Goal: Task Accomplishment & Management: Complete application form

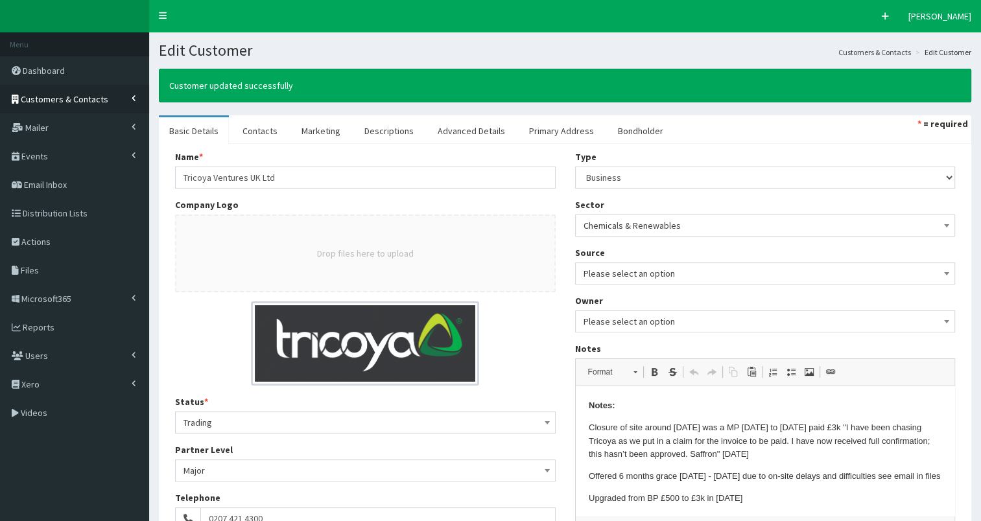
click at [49, 97] on span "Customers & Contacts" at bounding box center [65, 99] width 88 height 12
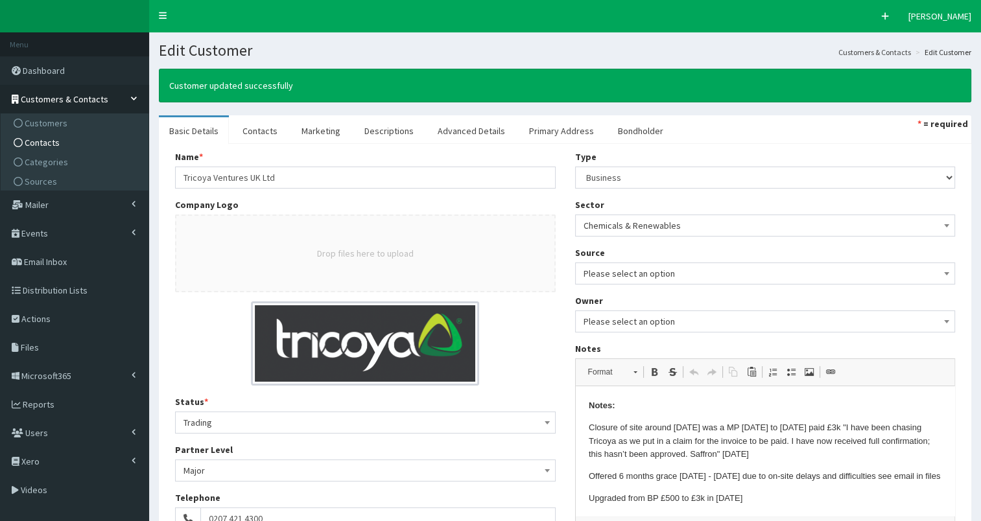
click at [39, 139] on span "Contacts" at bounding box center [42, 143] width 35 height 12
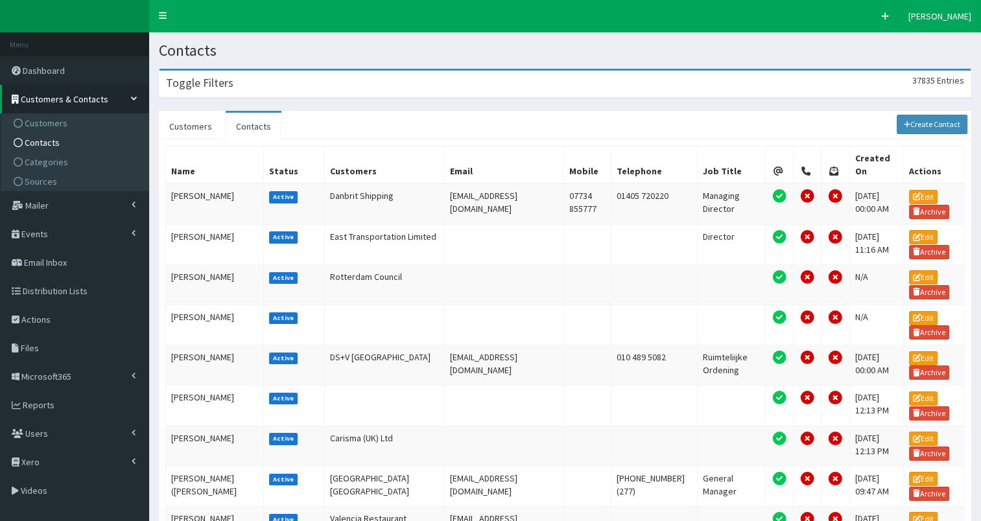
click at [244, 88] on div "Toggle Filters 37835 Entries" at bounding box center [564, 84] width 811 height 27
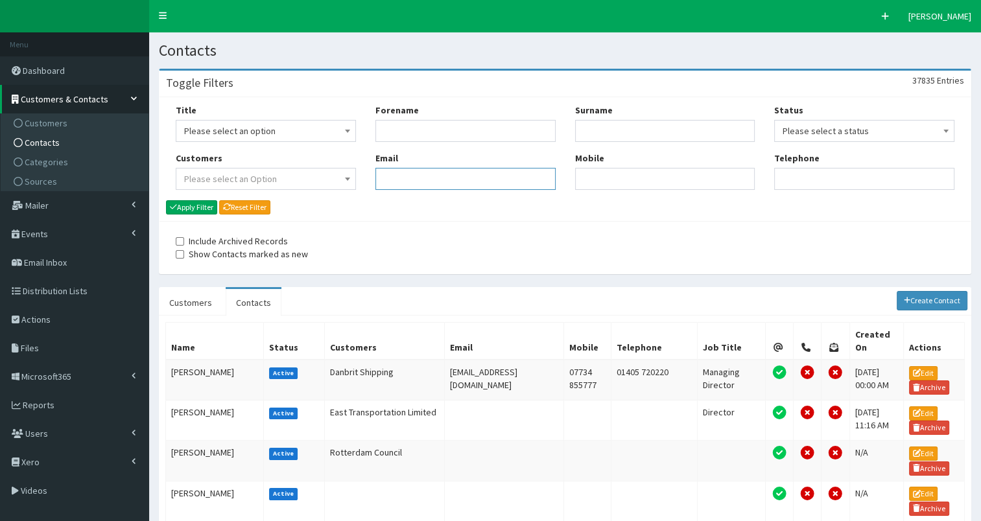
click at [399, 187] on input "Email" at bounding box center [465, 179] width 180 height 22
paste input ""clive.brooks@natwest.com" <clive.brooks@natwest.com>"
drag, startPoint x: 382, startPoint y: 176, endPoint x: 493, endPoint y: 175, distance: 110.2
click at [493, 175] on input "clive.brooks@natwest.com" at bounding box center [465, 179] width 180 height 22
click at [497, 177] on input "clive.brooks@natwest.com" at bounding box center [465, 179] width 180 height 22
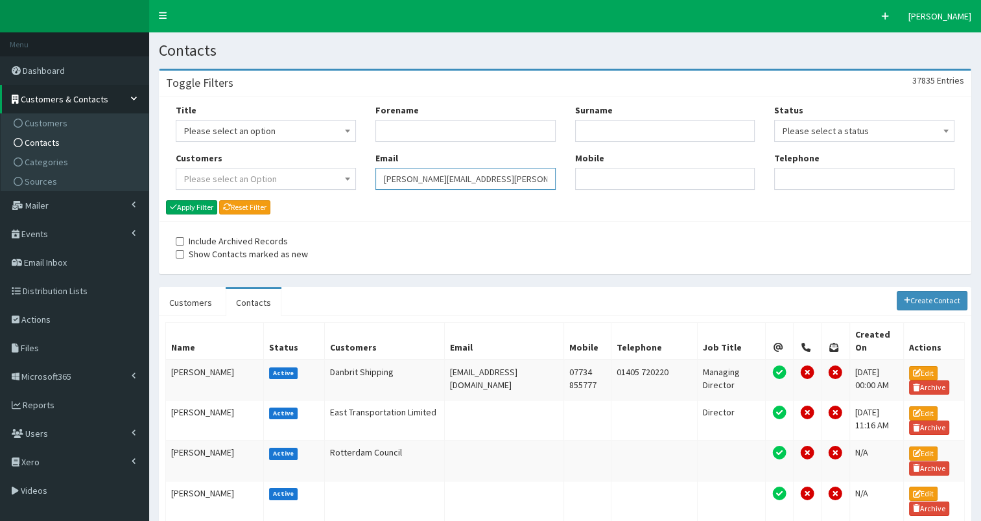
click at [488, 183] on input "[PERSON_NAME][EMAIL_ADDRESS][PERSON_NAME][DOMAIN_NAME]" at bounding box center [465, 179] width 180 height 22
type input "[PERSON_NAME][EMAIL_ADDRESS][PERSON_NAME][DOMAIN_NAME]"
click at [186, 205] on button "Apply Filter" at bounding box center [191, 207] width 51 height 14
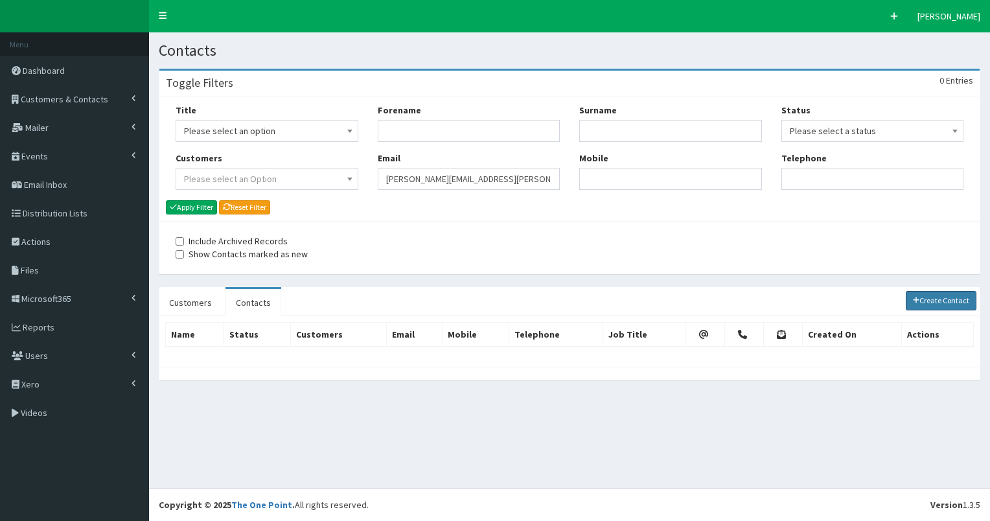
click at [945, 301] on link "Create Contact" at bounding box center [941, 300] width 71 height 19
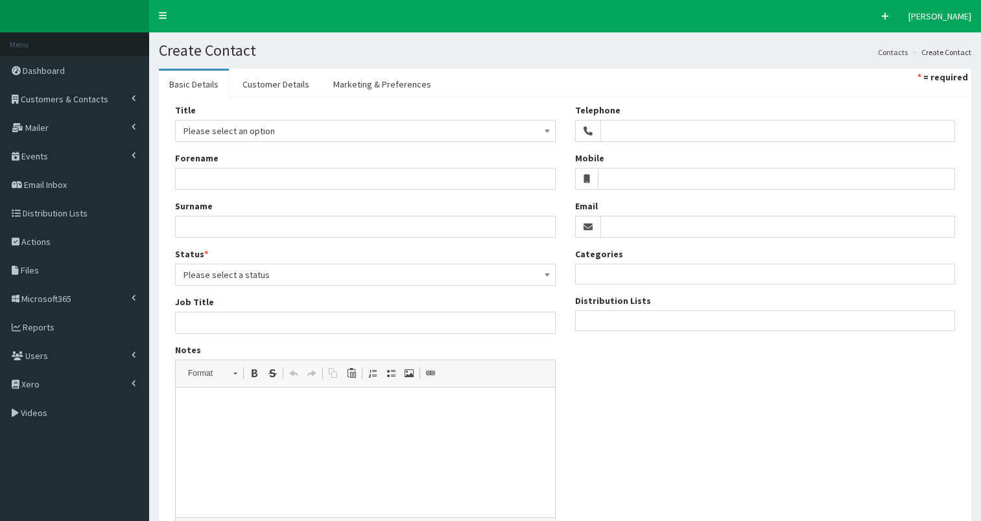
select select
click at [657, 228] on input "Email" at bounding box center [777, 227] width 355 height 22
paste input "clive.brooks@natwest.com"
type input "clive.brooks@natwest.com"
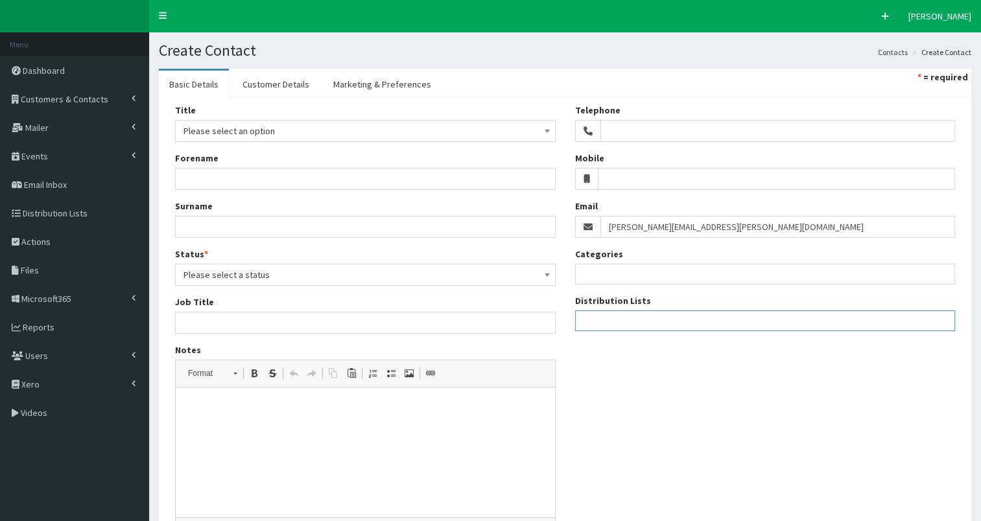
click at [594, 324] on ul at bounding box center [765, 319] width 379 height 16
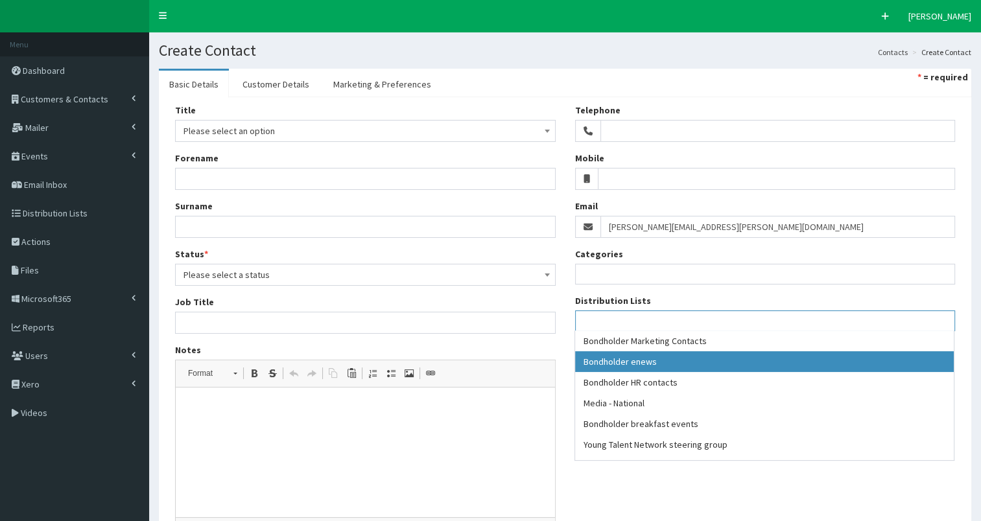
drag, startPoint x: 652, startPoint y: 363, endPoint x: 694, endPoint y: 347, distance: 44.3
select select "79"
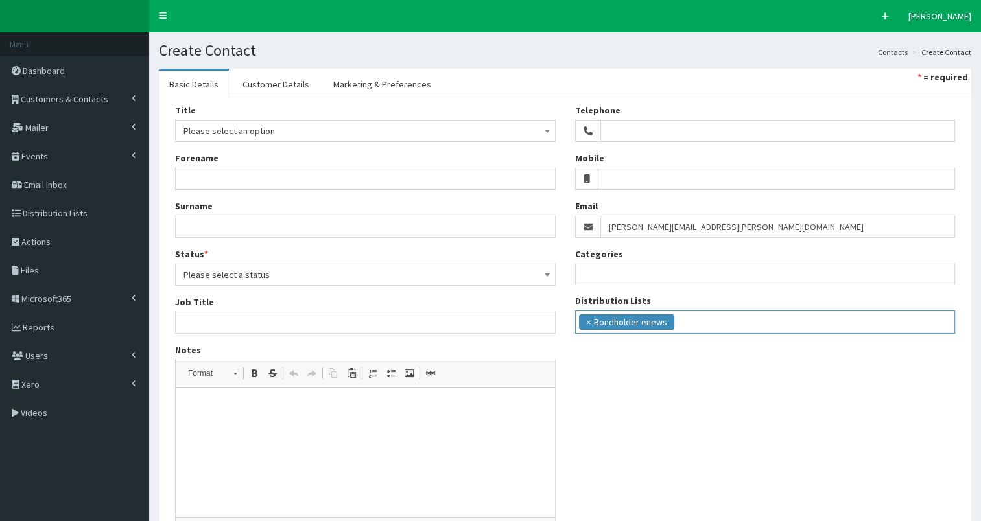
scroll to position [12, 0]
click at [738, 314] on ul "× Bondholder enews" at bounding box center [765, 320] width 379 height 19
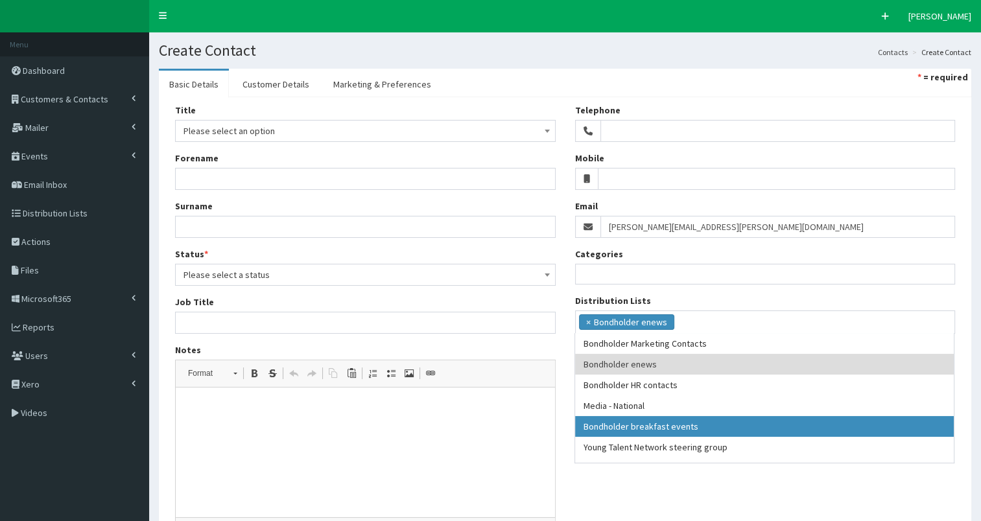
drag, startPoint x: 707, startPoint y: 430, endPoint x: 788, endPoint y: 364, distance: 105.5
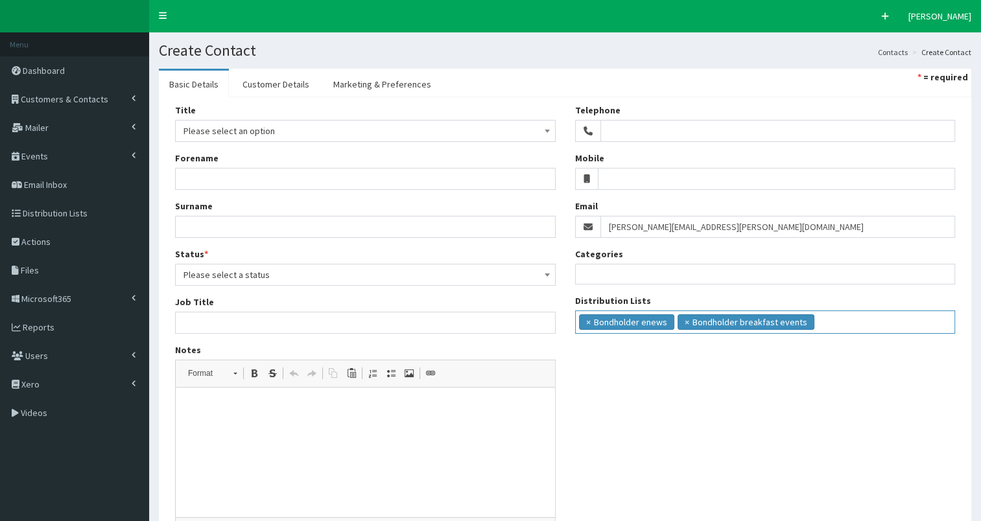
click at [841, 318] on ul "× Bondholder enews × Bondholder breakfast events" at bounding box center [765, 320] width 379 height 19
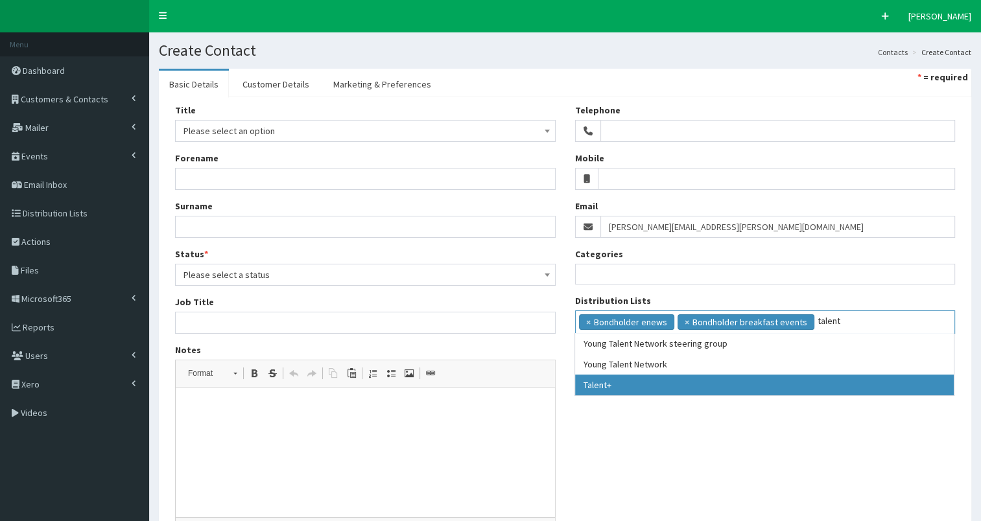
type input "talent"
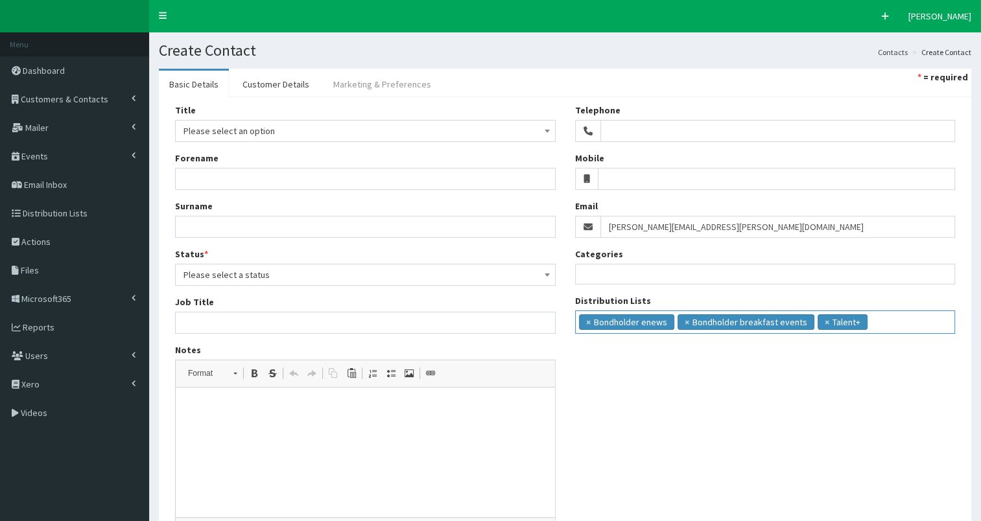
click at [393, 82] on link "Marketing & Preferences" at bounding box center [382, 84] width 119 height 27
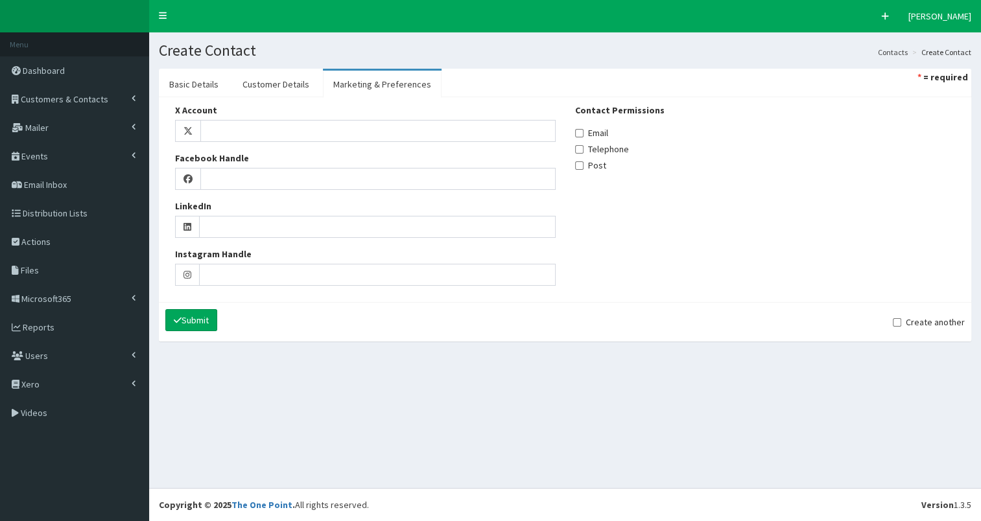
drag, startPoint x: 604, startPoint y: 134, endPoint x: 578, endPoint y: 126, distance: 27.7
click at [604, 134] on label "Email" at bounding box center [591, 132] width 33 height 13
click at [583, 134] on input "Email" at bounding box center [579, 133] width 8 height 8
checkbox input "true"
drag, startPoint x: 271, startPoint y: 82, endPoint x: 282, endPoint y: 83, distance: 11.1
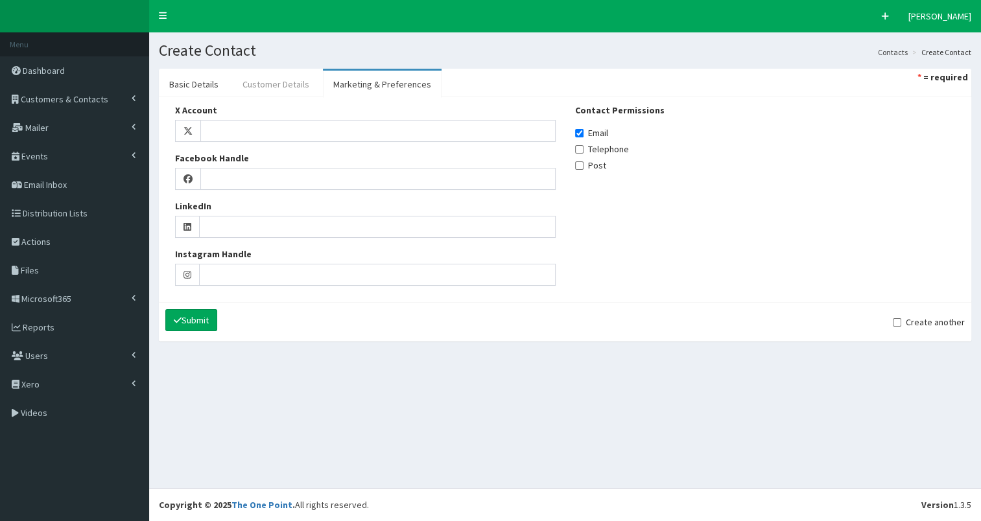
click at [272, 83] on link "Customer Details" at bounding box center [276, 84] width 88 height 27
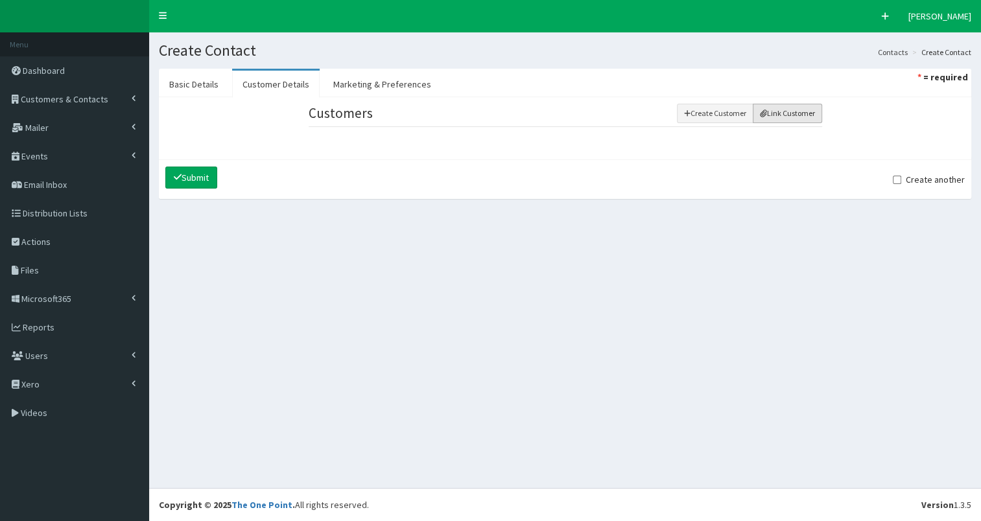
click at [763, 113] on icon "button" at bounding box center [763, 114] width 6 height 8
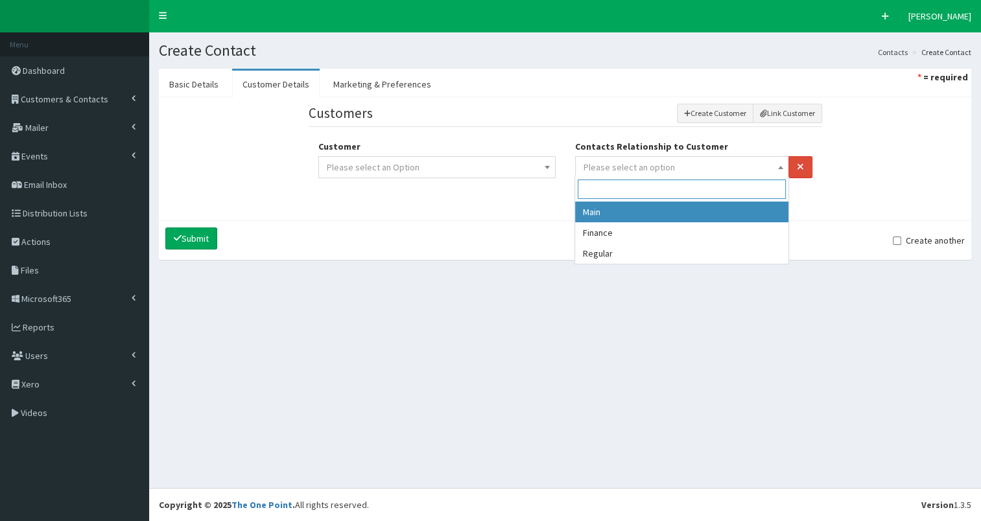
drag, startPoint x: 640, startPoint y: 167, endPoint x: 619, endPoint y: 217, distance: 54.9
click at [640, 167] on span "Please select an option" at bounding box center [628, 167] width 91 height 12
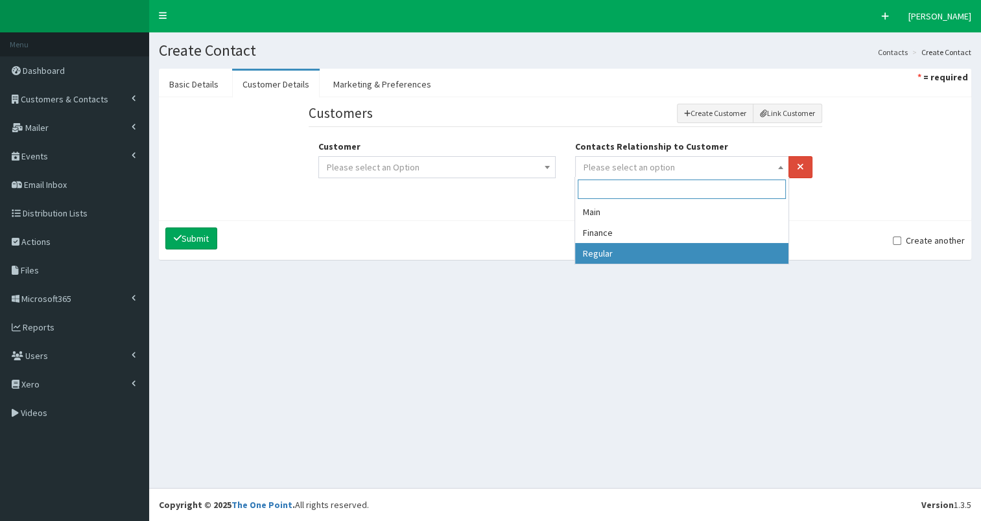
drag, startPoint x: 613, startPoint y: 259, endPoint x: 550, endPoint y: 207, distance: 81.4
select select "3"
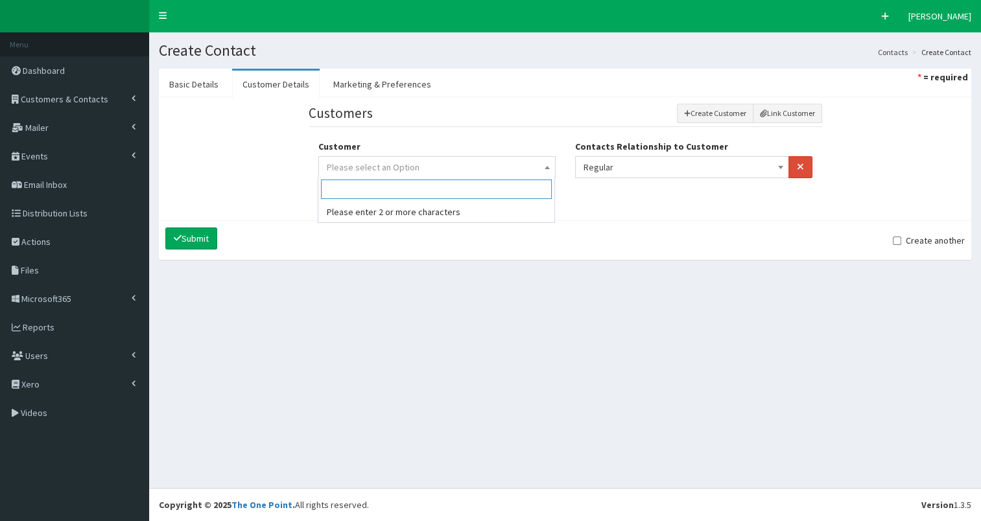
click at [514, 166] on span "Please select an Option" at bounding box center [437, 167] width 220 height 18
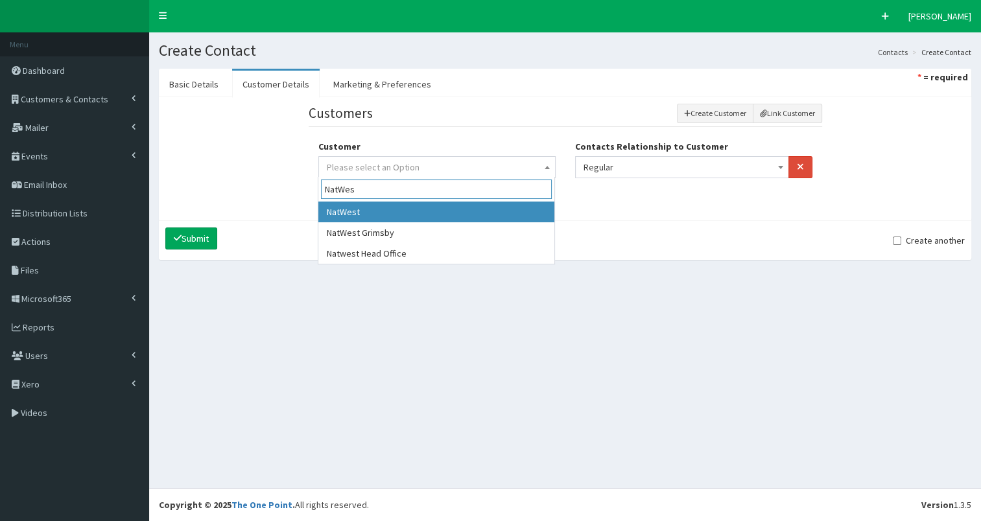
type input "NatWes"
select select "6168"
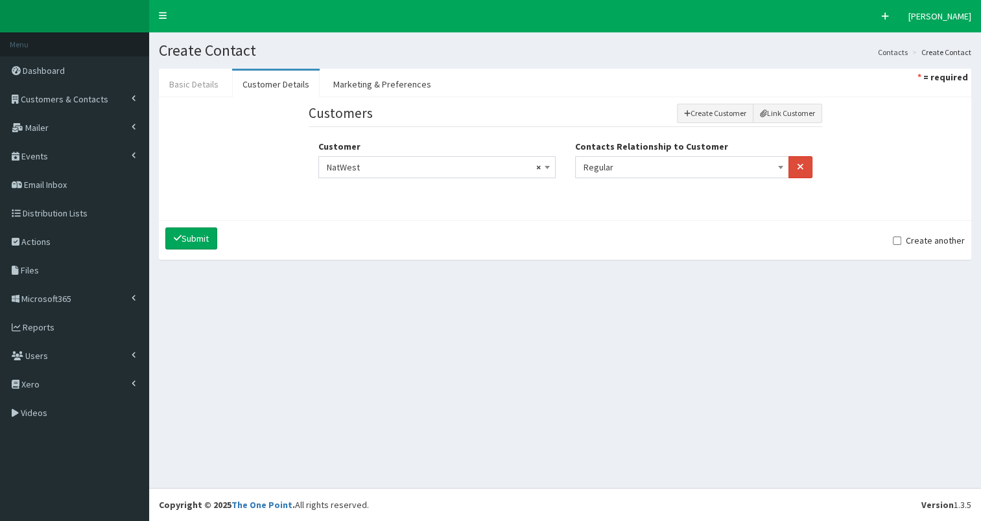
click at [176, 78] on link "Basic Details" at bounding box center [194, 84] width 70 height 27
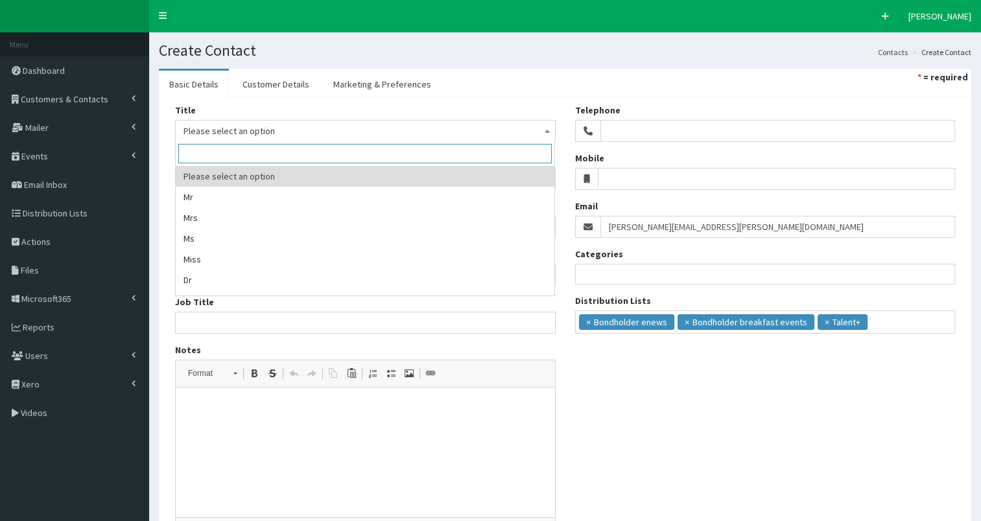
drag, startPoint x: 204, startPoint y: 134, endPoint x: 197, endPoint y: 148, distance: 15.9
click at [205, 136] on span "Please select an option" at bounding box center [365, 131] width 364 height 18
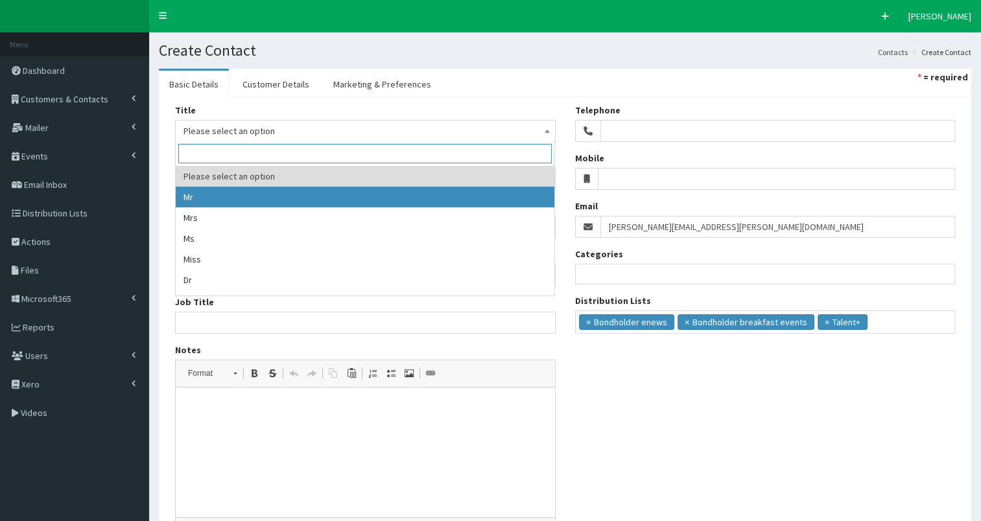
select select "1"
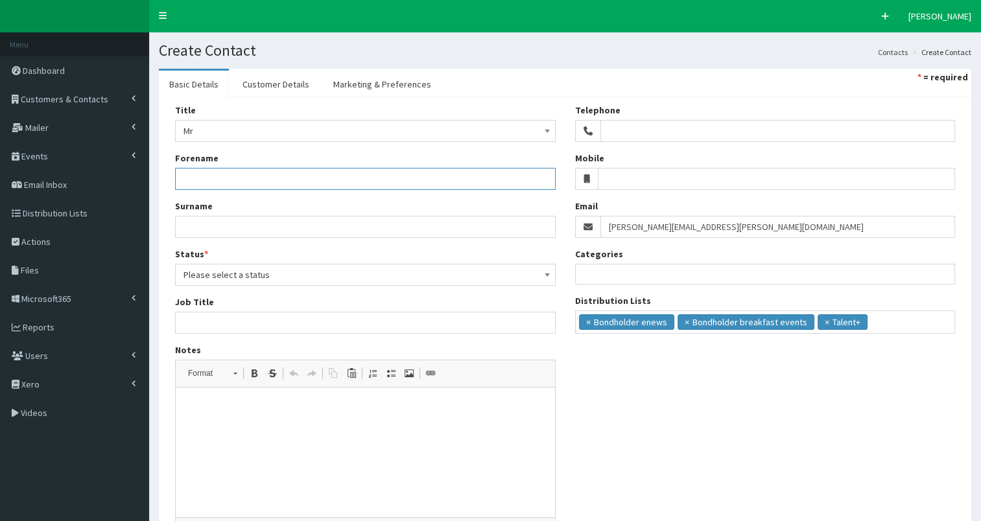
click at [211, 174] on input "Forename" at bounding box center [365, 179] width 381 height 22
paste input "[PERSON_NAME][EMAIL_ADDRESS][PERSON_NAME][DOMAIN_NAME]"
type input "[PERSON_NAME][EMAIL_ADDRESS][PERSON_NAME][DOMAIN_NAME]"
click at [193, 218] on input "Surname" at bounding box center [365, 227] width 381 height 22
paste input "clive.brooks@natwest.com"
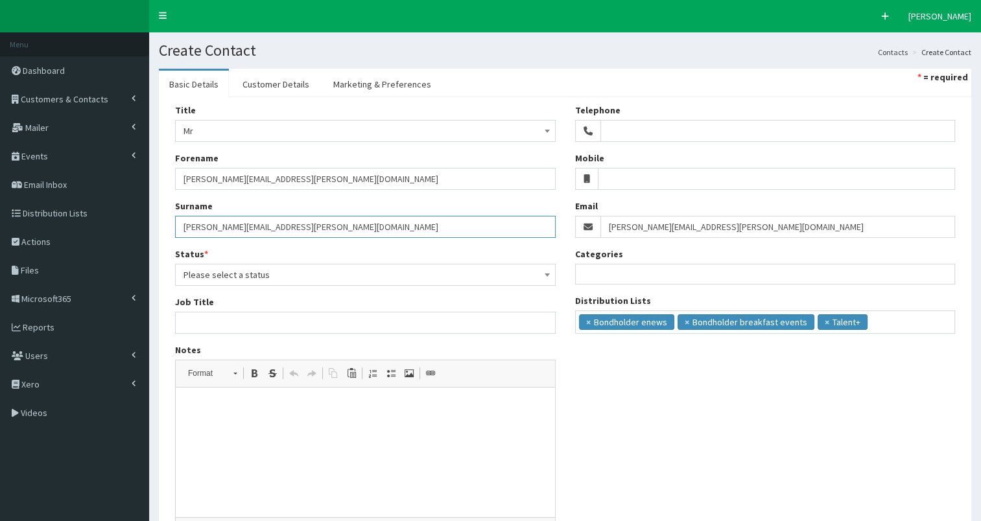
type input "clive.brooks@natwest.com"
click at [207, 280] on span "Please select a status" at bounding box center [365, 275] width 364 height 18
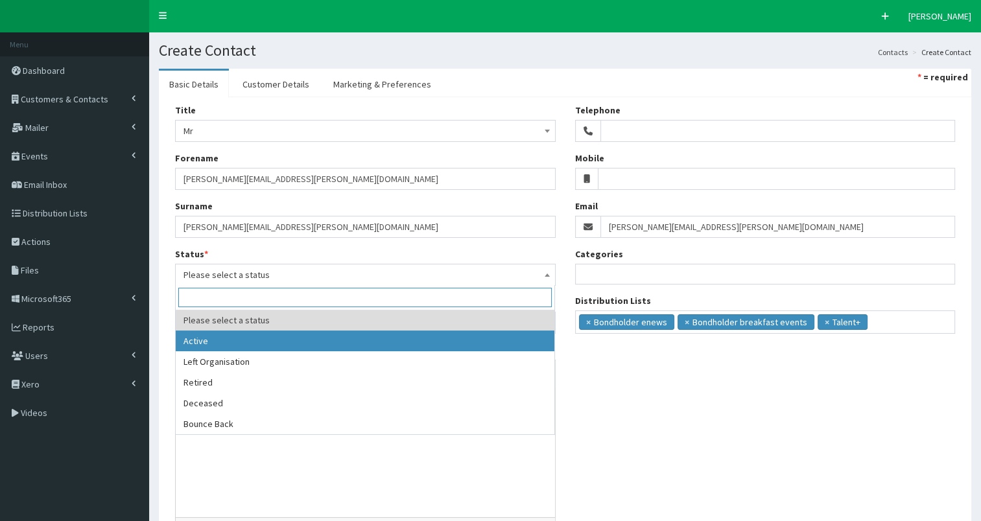
select select "1"
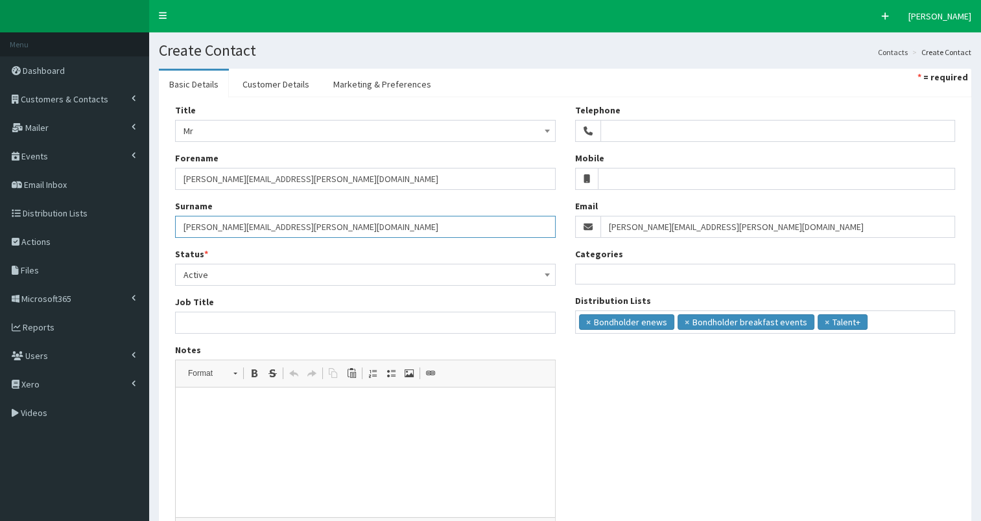
click at [180, 223] on input "clive.brooks@natwest.com" at bounding box center [365, 227] width 381 height 22
type input "Brooks"
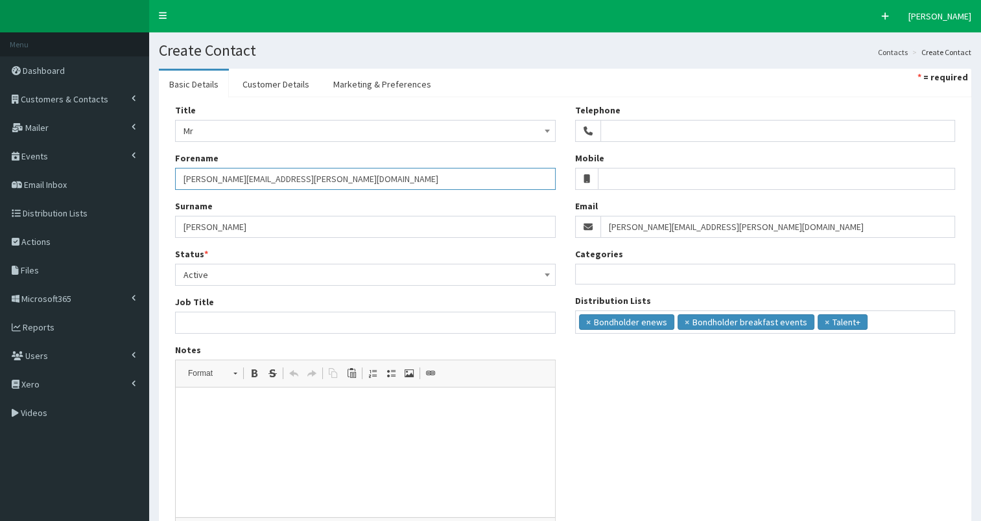
click at [182, 176] on input "clive.brooks@natwest.com" at bounding box center [365, 179] width 381 height 22
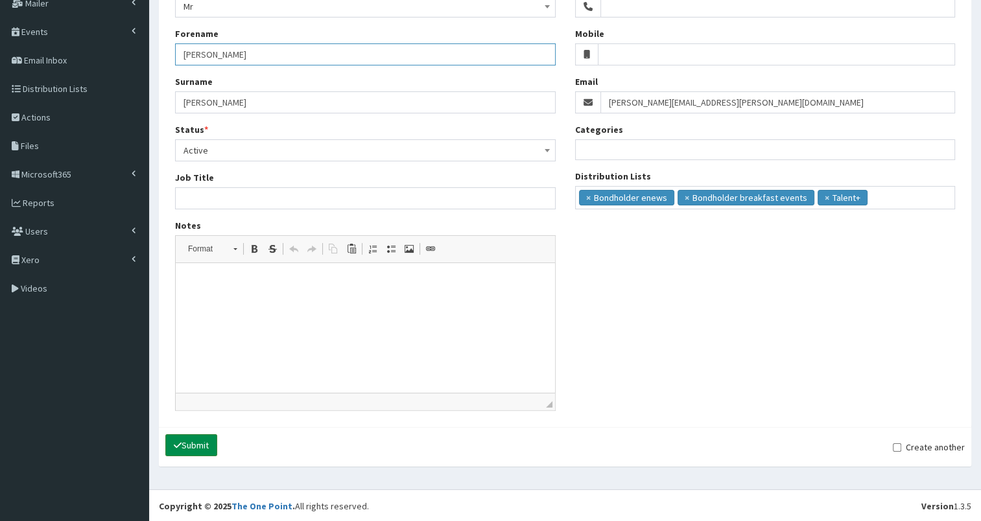
type input "Clive"
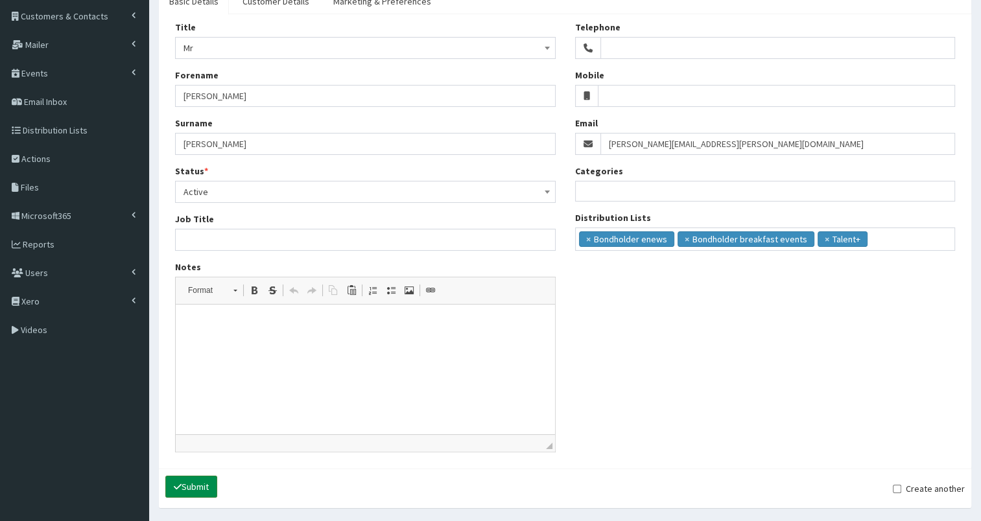
scroll to position [60, 0]
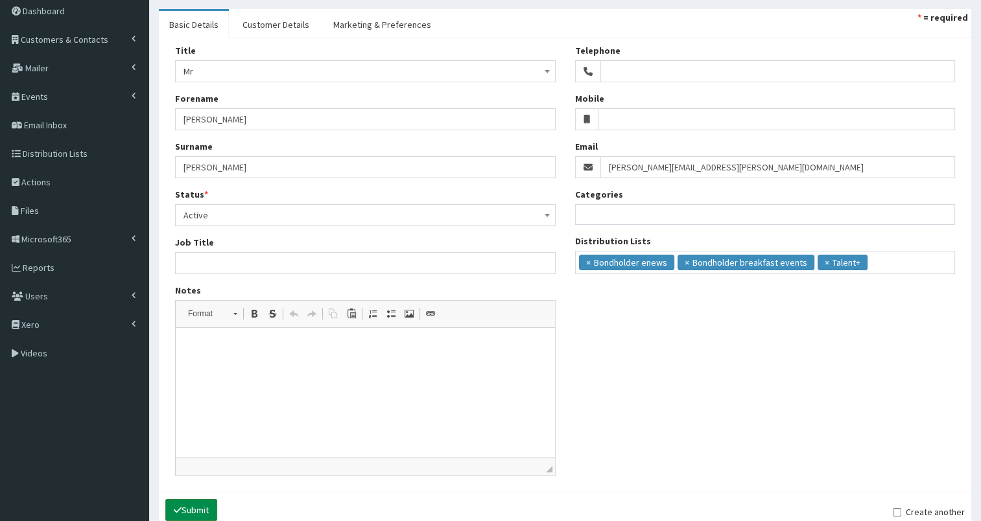
click at [200, 508] on button "Submit" at bounding box center [191, 510] width 52 height 22
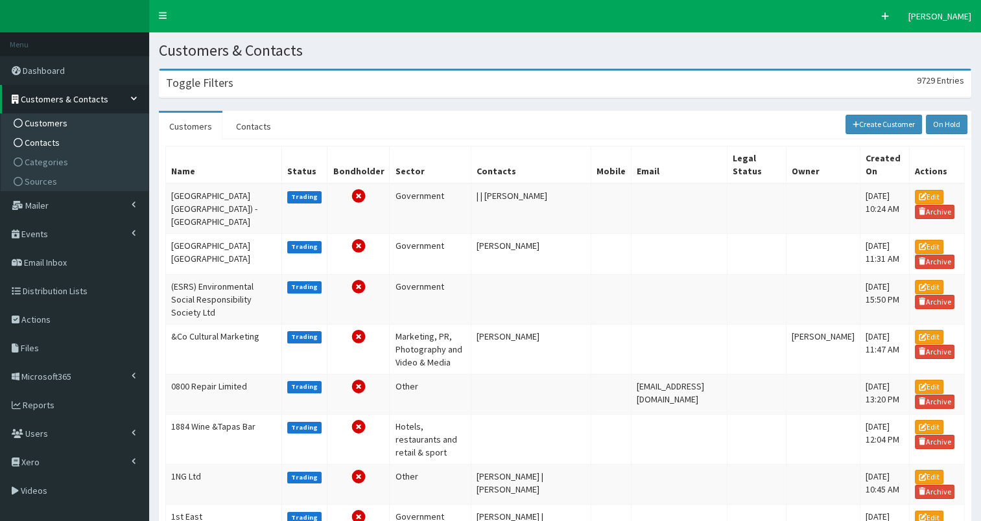
click at [35, 141] on span "Contacts" at bounding box center [42, 143] width 35 height 12
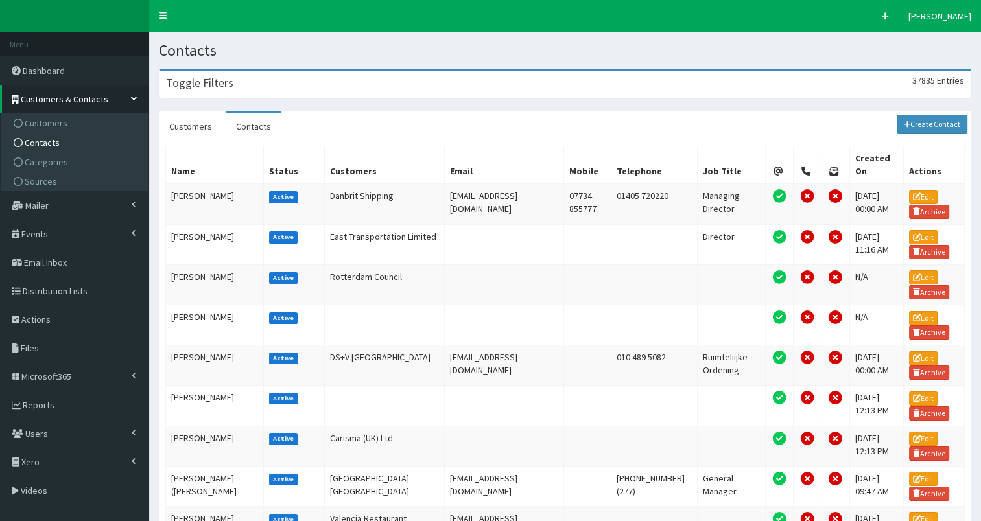
click at [240, 82] on div "Toggle Filters 37835 Entries" at bounding box center [564, 84] width 811 height 27
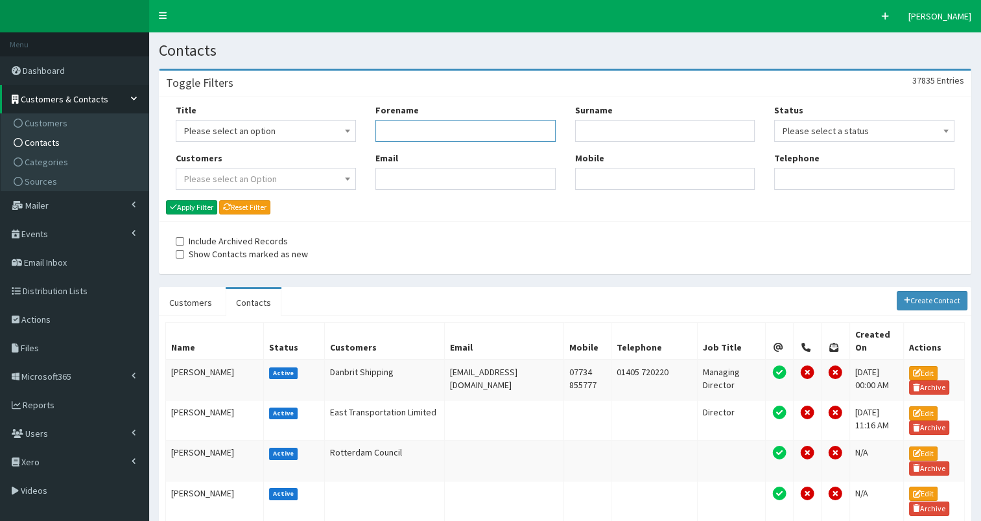
click at [449, 135] on input "Forename" at bounding box center [465, 131] width 180 height 22
type input "mike"
type input "all"
click at [196, 207] on button "Apply Filter" at bounding box center [191, 207] width 51 height 14
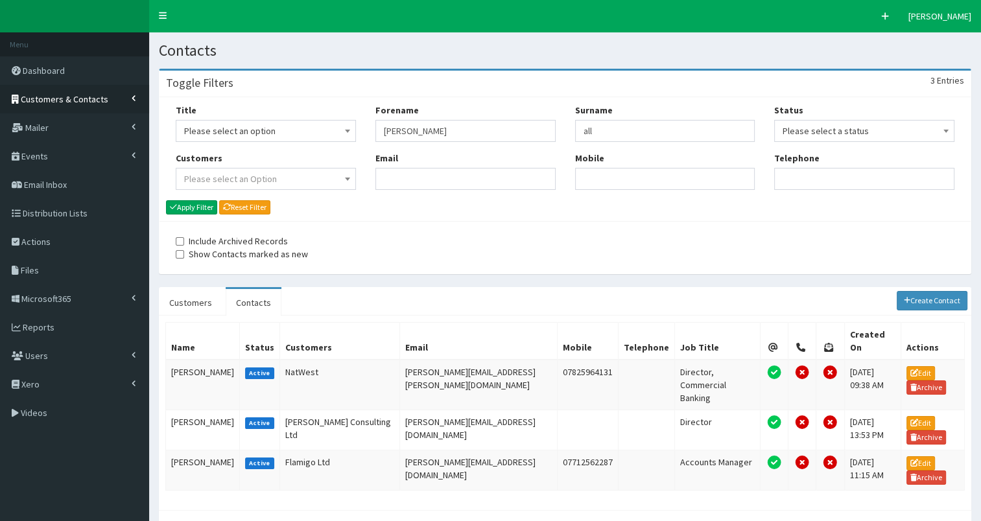
click at [82, 97] on span "Customers & Contacts" at bounding box center [65, 99] width 88 height 12
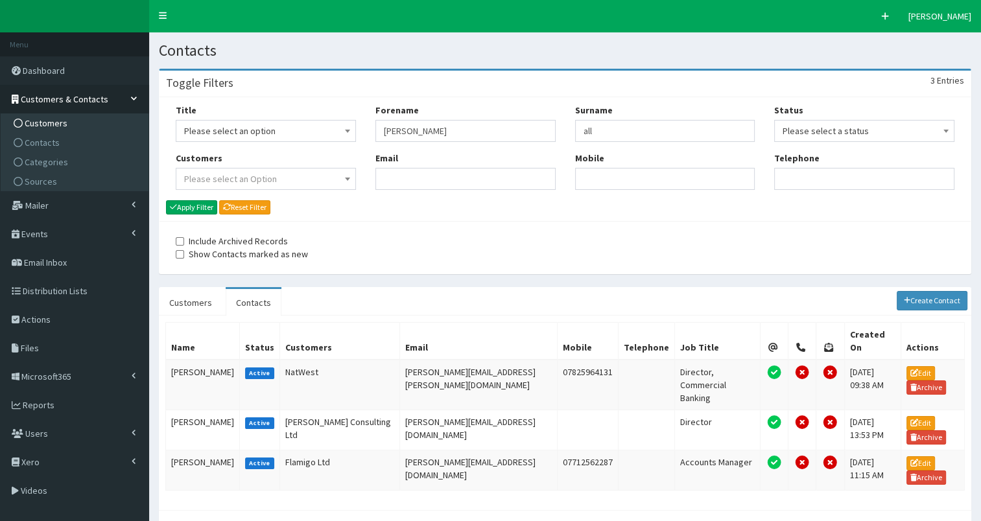
click at [60, 123] on span "Customers" at bounding box center [46, 123] width 43 height 12
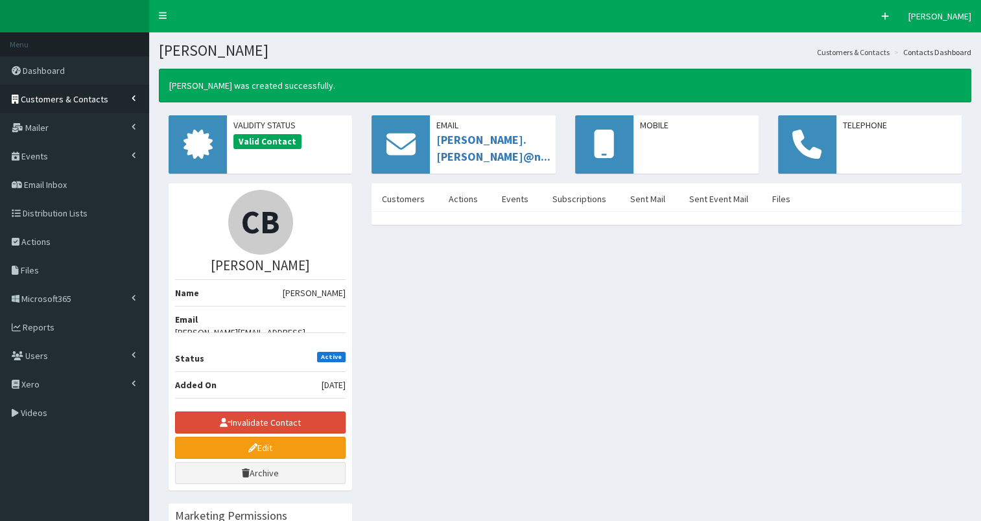
click at [53, 99] on span "Customers & Contacts" at bounding box center [65, 99] width 88 height 12
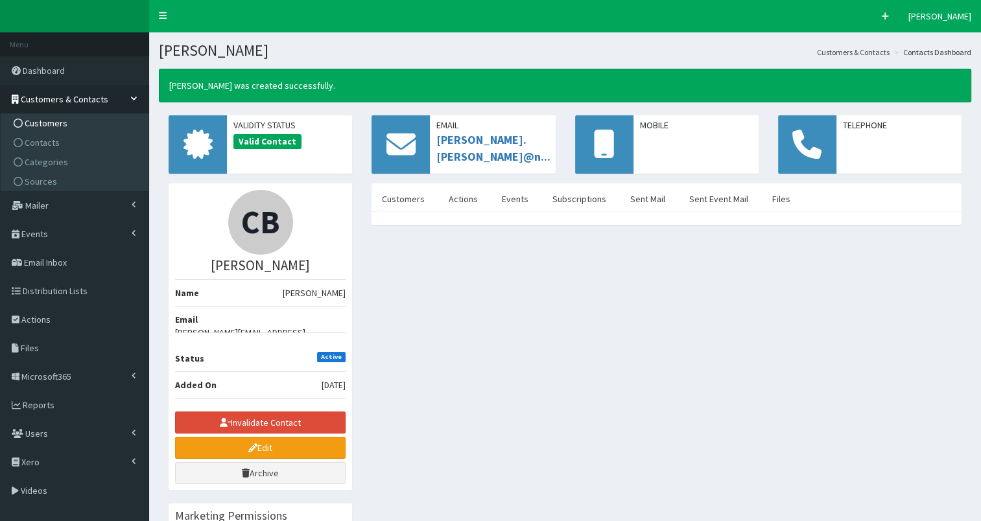
click at [47, 124] on span "Customers" at bounding box center [46, 123] width 43 height 12
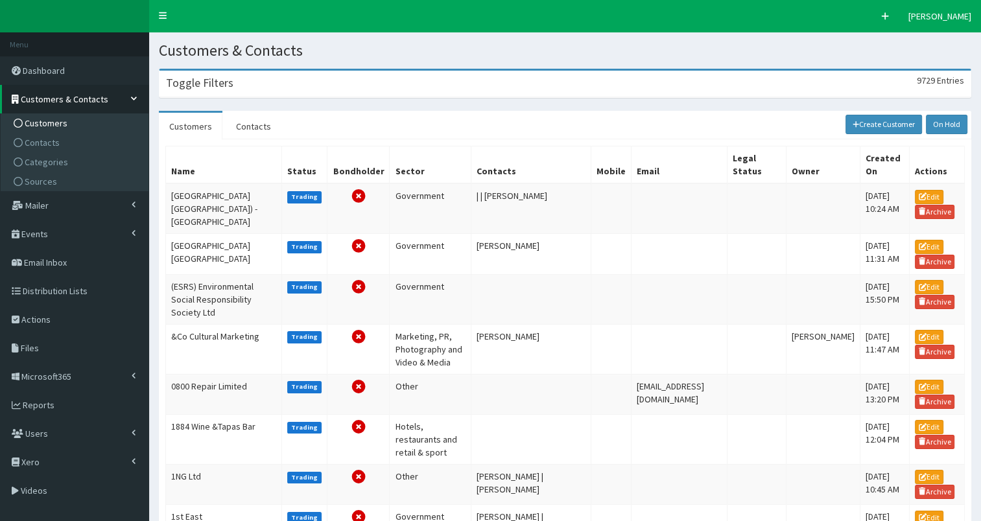
click at [288, 86] on div "Toggle Filters 9729 Entries" at bounding box center [564, 84] width 811 height 27
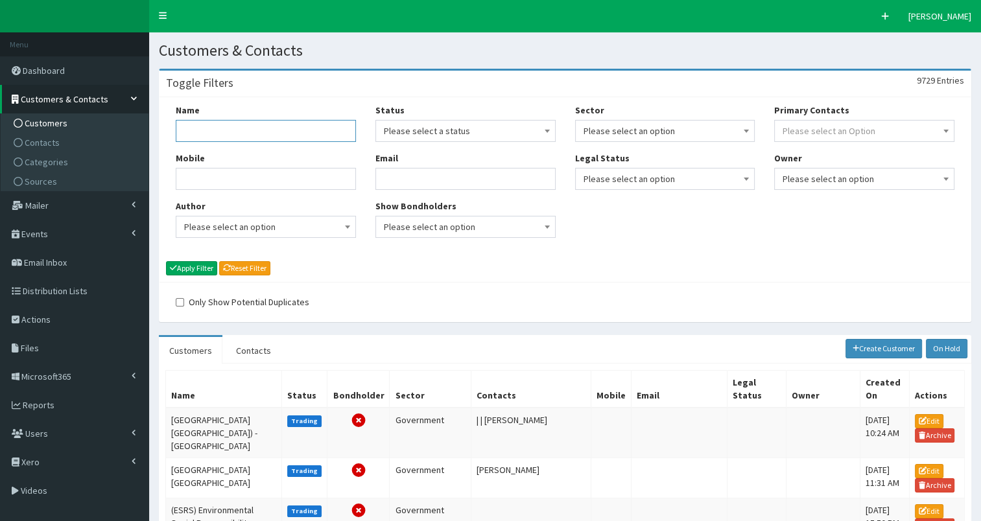
click at [244, 135] on input "Name" at bounding box center [266, 131] width 180 height 22
paste input "nternational Place Brand Association"
click at [202, 138] on input "nternational Place Brand Association" at bounding box center [266, 131] width 180 height 22
type input "International Place Brand Association"
click at [186, 268] on button "Apply Filter" at bounding box center [191, 268] width 51 height 14
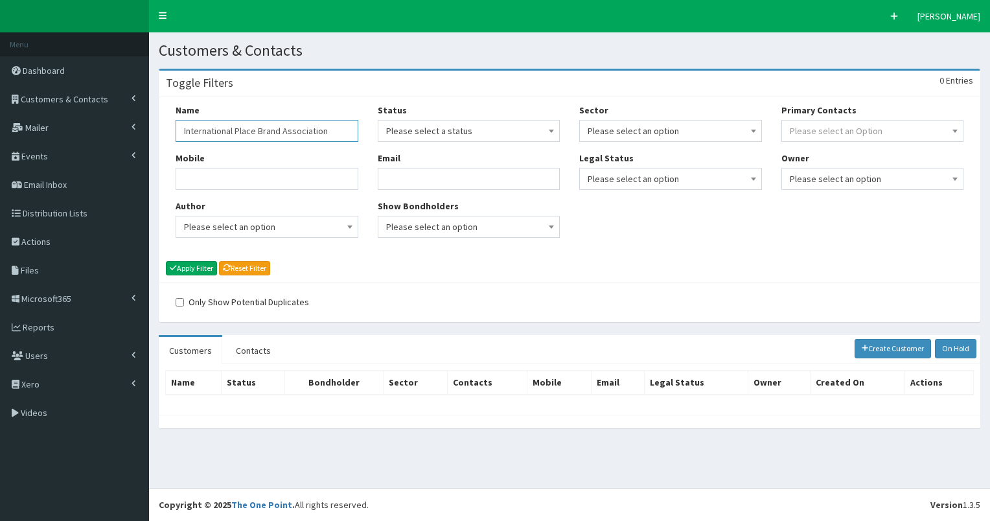
drag, startPoint x: 180, startPoint y: 129, endPoint x: 334, endPoint y: 124, distance: 153.7
click at [334, 124] on input "International Place Brand Association" at bounding box center [267, 131] width 183 height 22
click at [884, 347] on link "Create Customer" at bounding box center [893, 348] width 77 height 19
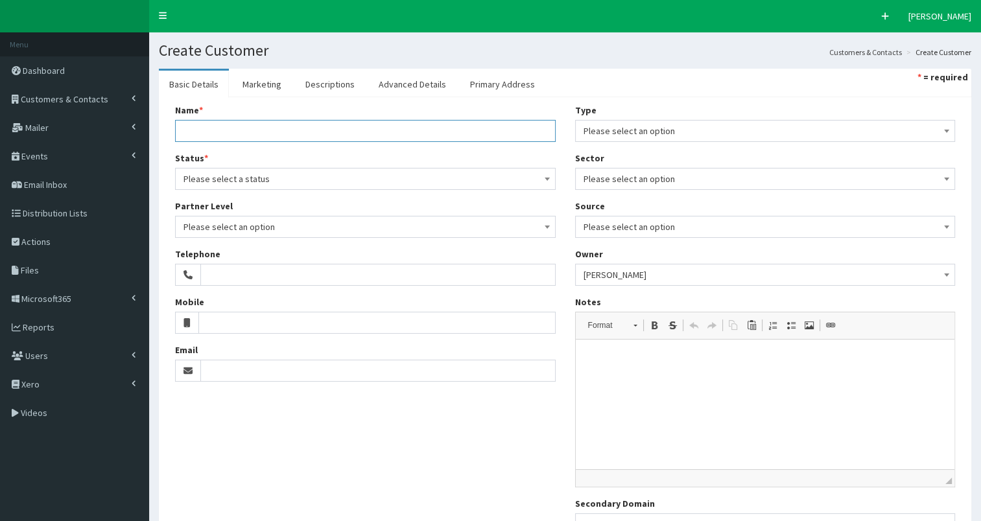
click at [209, 124] on input "Name *" at bounding box center [365, 131] width 381 height 22
paste input "International Place Brand Association"
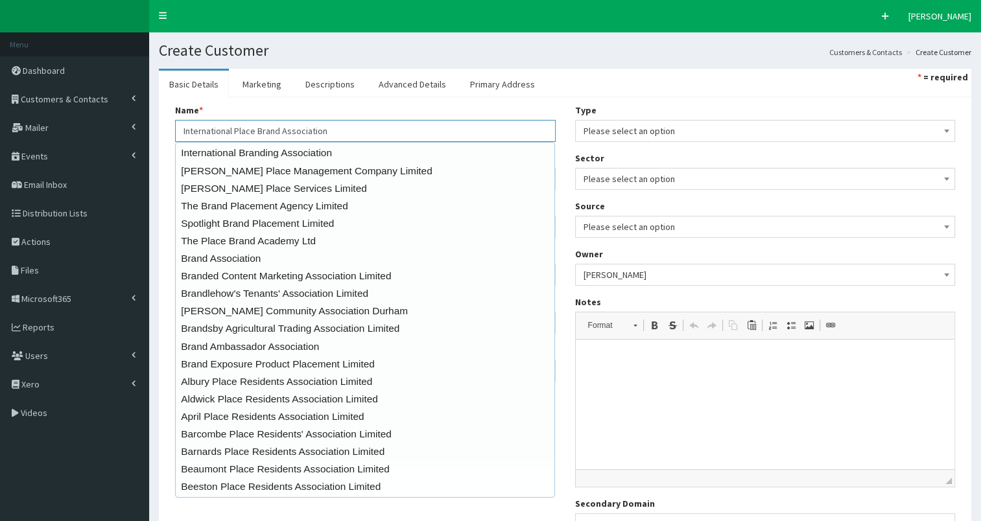
type input "International Place Brand Association"
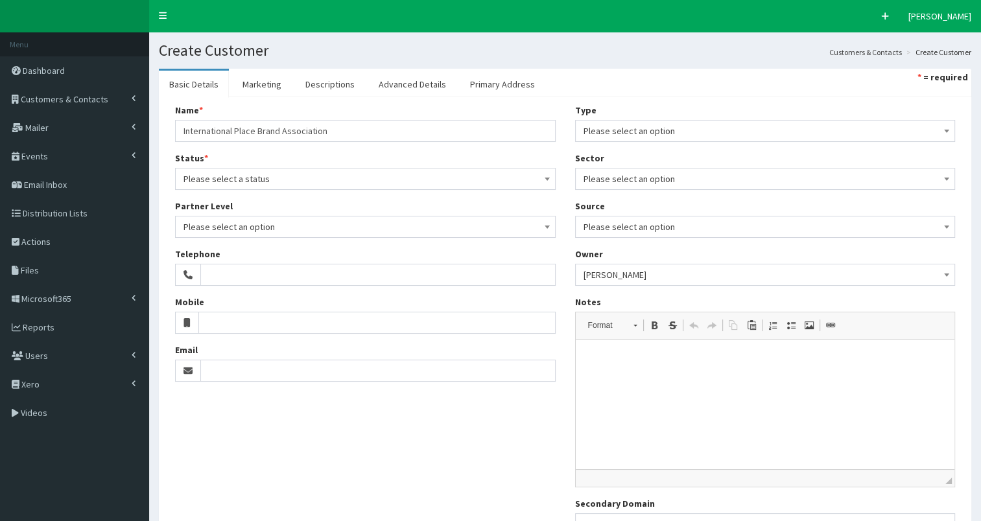
click at [157, 140] on section "Basic Details Marketing Descriptions Advanced Details Primary Address * = requi…" at bounding box center [565, 334] width 832 height 551
click at [236, 174] on span "Please select a status" at bounding box center [365, 179] width 364 height 18
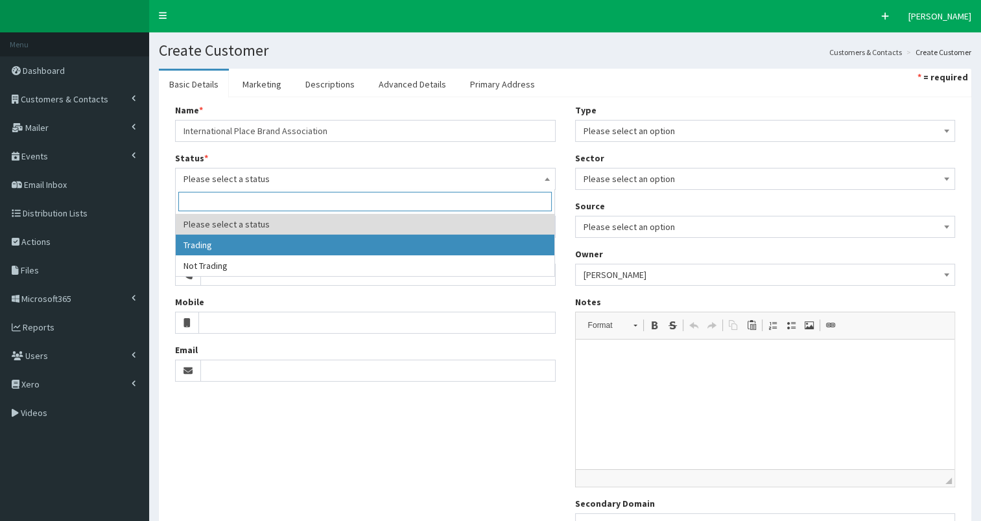
select select "1"
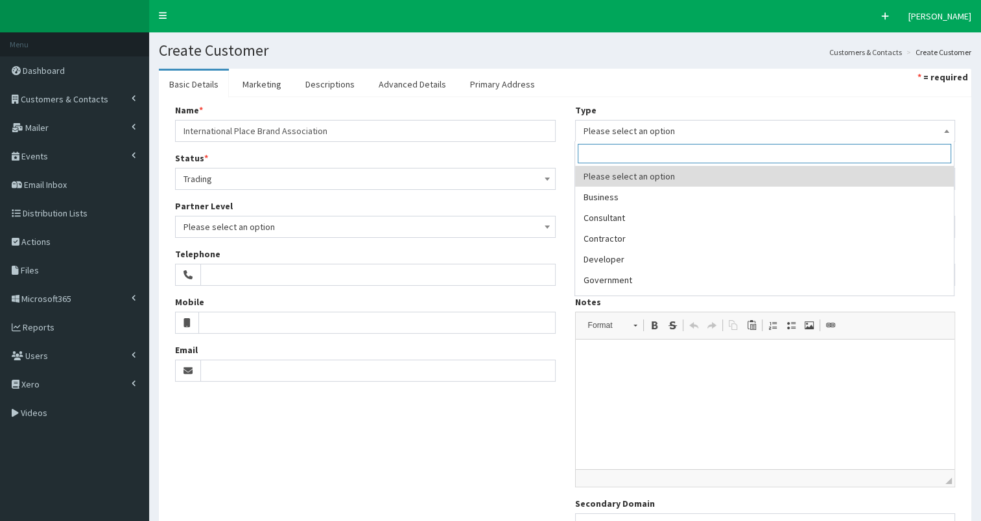
click at [678, 132] on span "Please select an option" at bounding box center [765, 131] width 364 height 18
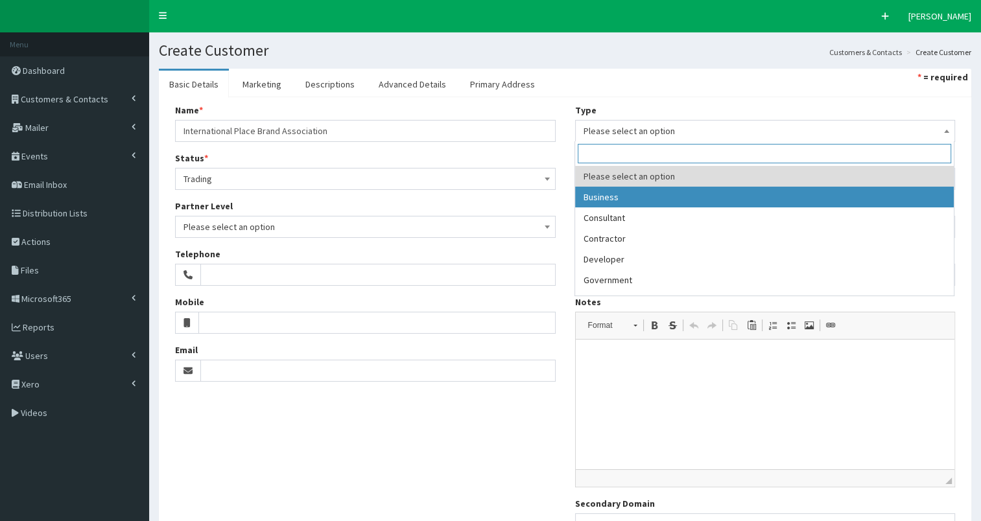
select select "1"
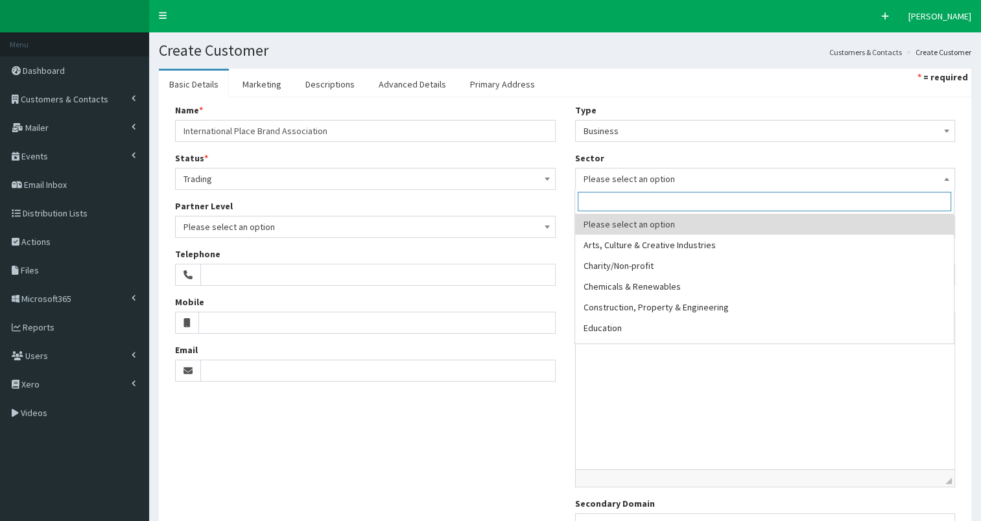
click at [648, 182] on span "Please select an option" at bounding box center [765, 179] width 364 height 18
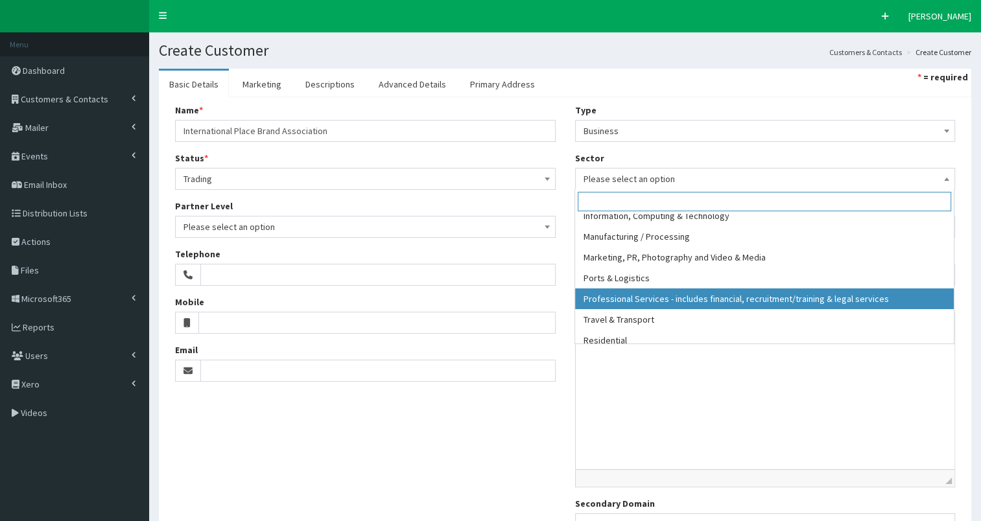
scroll to position [244, 0]
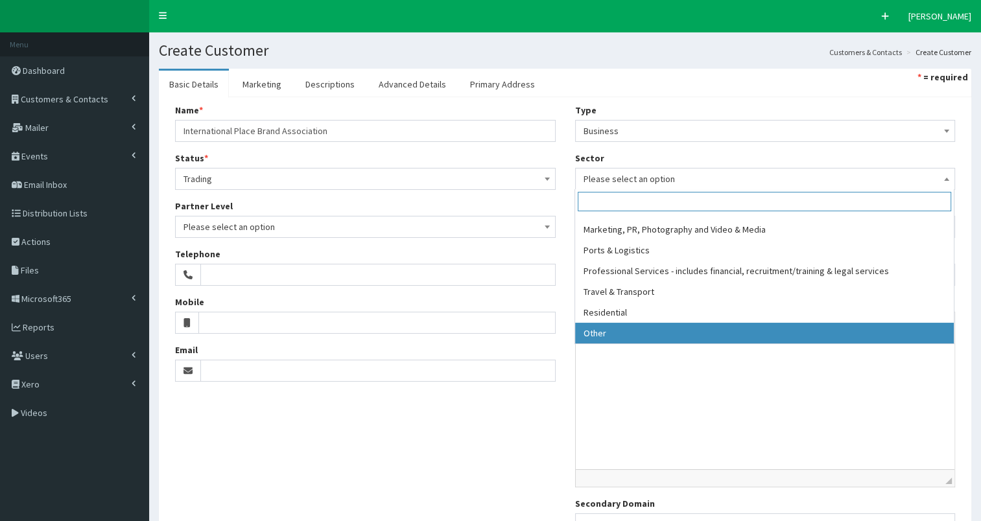
select select "17"
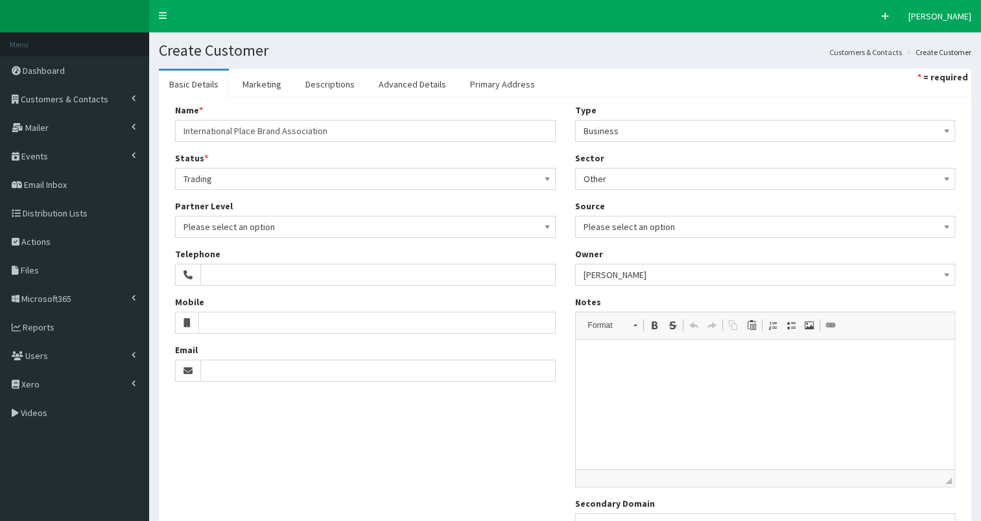
scroll to position [119, 0]
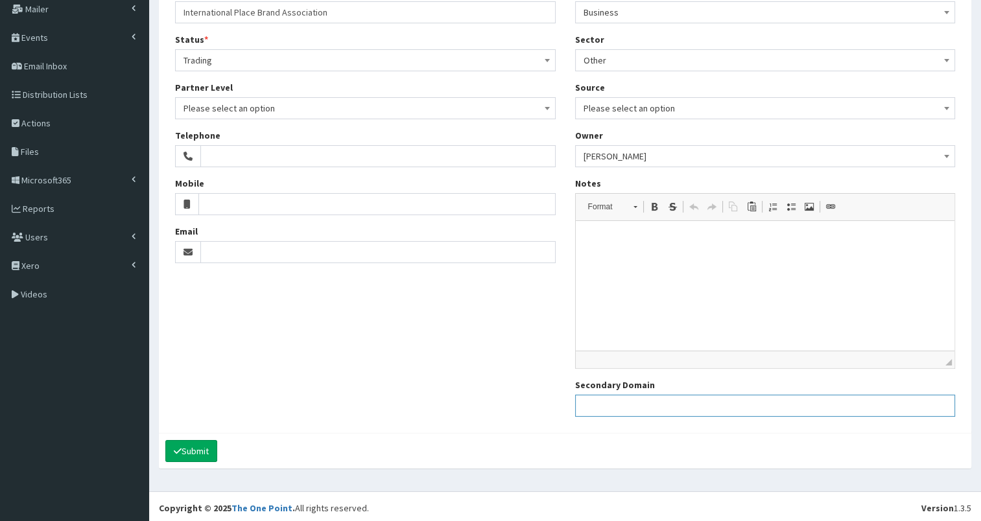
click at [615, 409] on input "Secondary Domain" at bounding box center [765, 406] width 381 height 22
paste input "https://placebranding.org/"
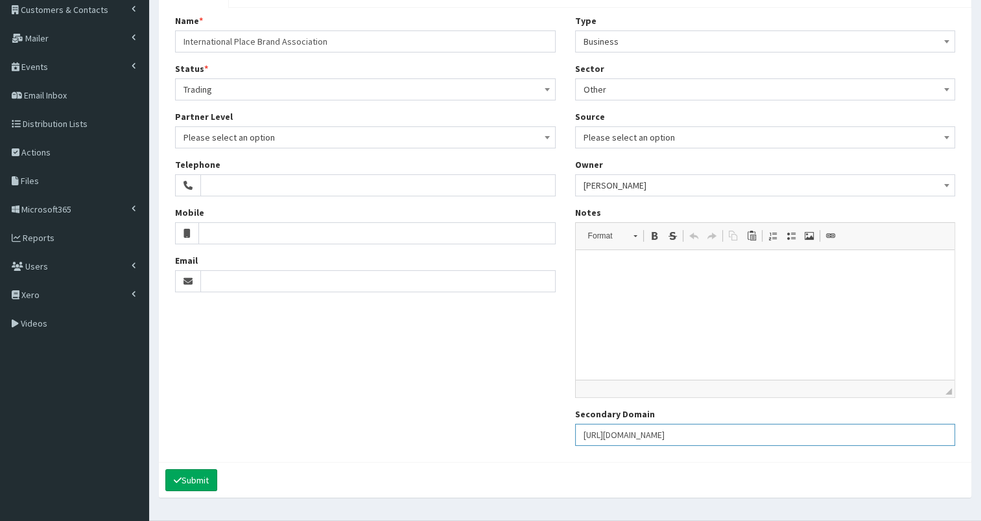
scroll to position [0, 0]
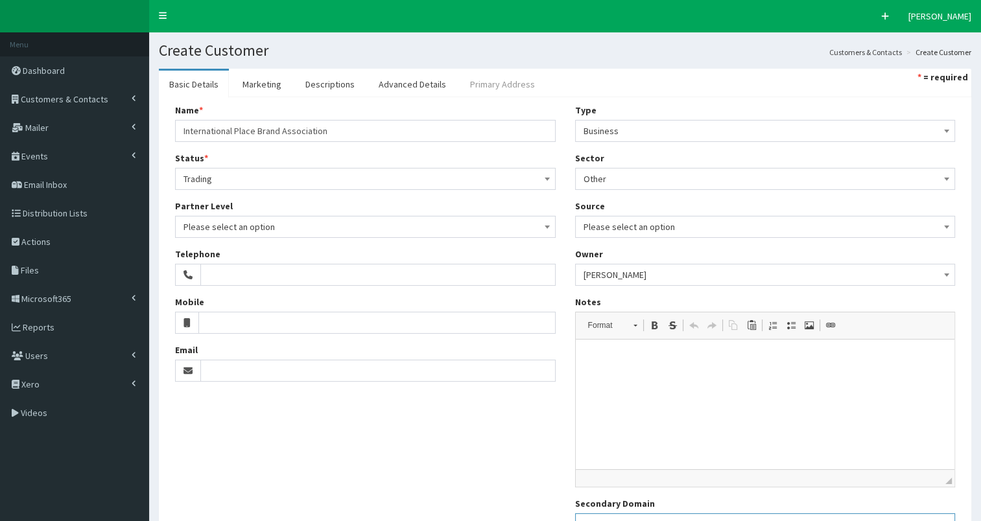
type input "https://placebranding.org/"
click at [482, 80] on link "Primary Address" at bounding box center [503, 84] width 86 height 27
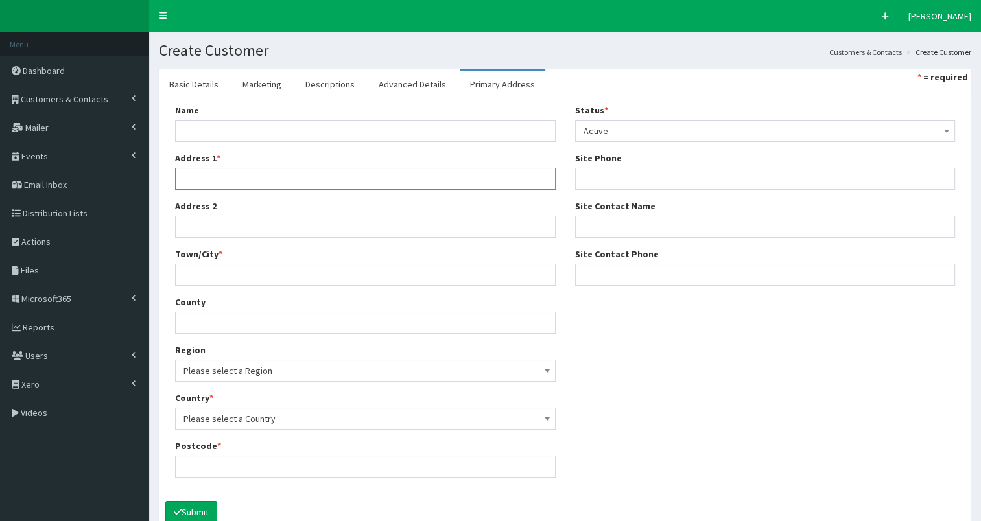
click at [226, 175] on input "Address 1 *" at bounding box center [365, 179] width 381 height 22
paste input "Overstraat 7, 3958BR Amerongen The Netherlands"
type input "Overstraat 7, 3958BR Amerongen The Netherlands"
click at [224, 371] on span "Please select a Region" at bounding box center [365, 371] width 364 height 18
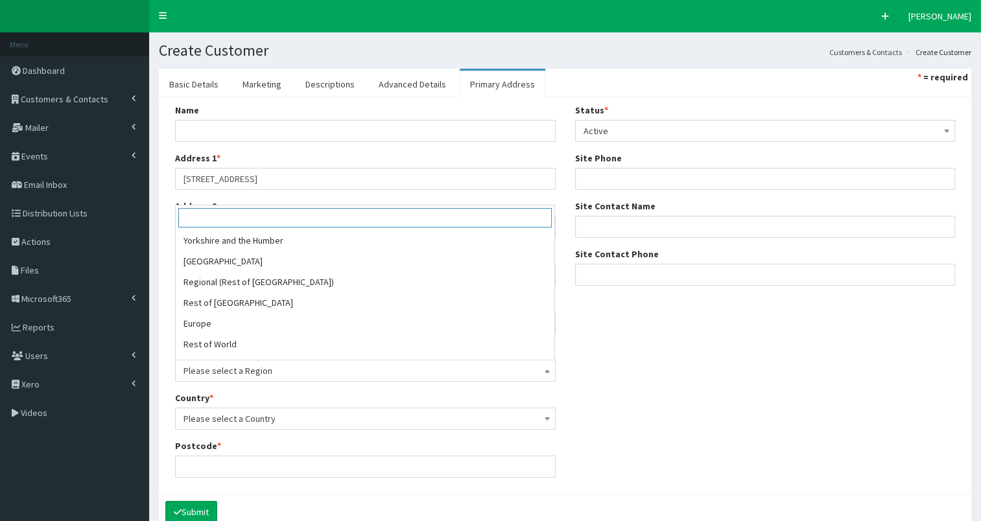
scroll to position [274, 0]
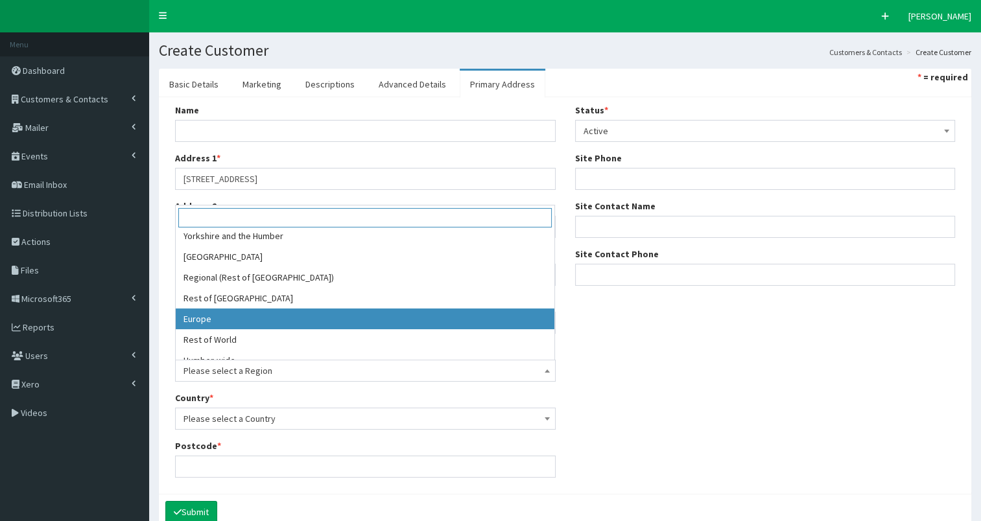
select select "17"
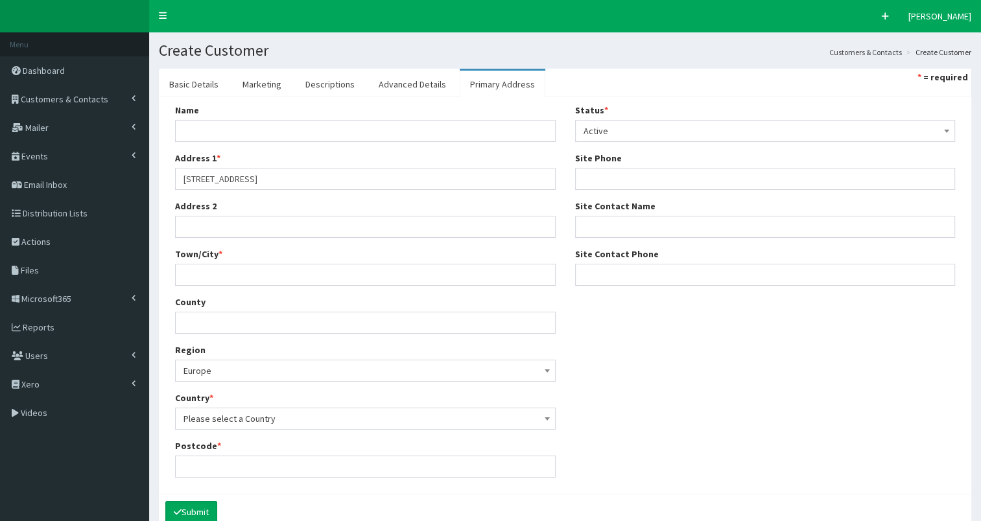
click at [263, 419] on span "Please select a Country" at bounding box center [365, 419] width 364 height 18
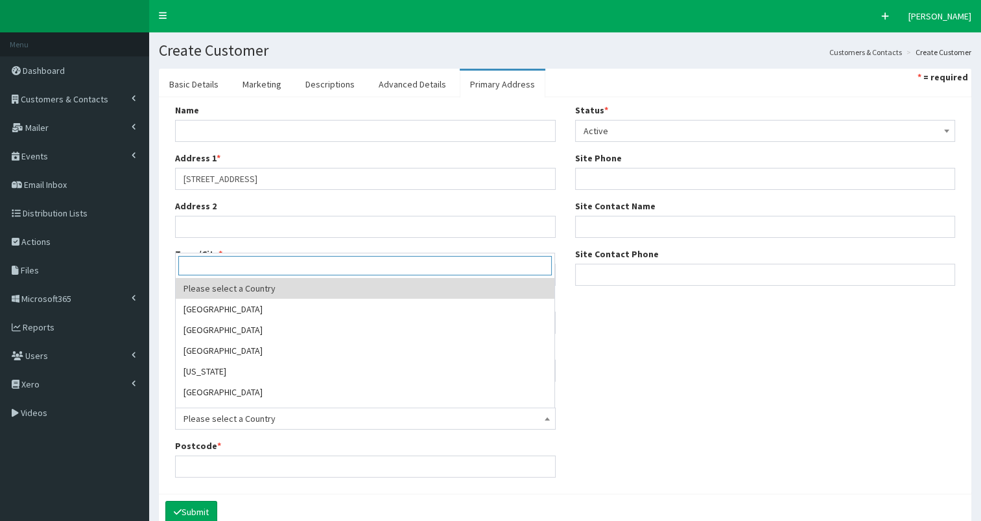
click at [252, 265] on input "search" at bounding box center [364, 265] width 373 height 19
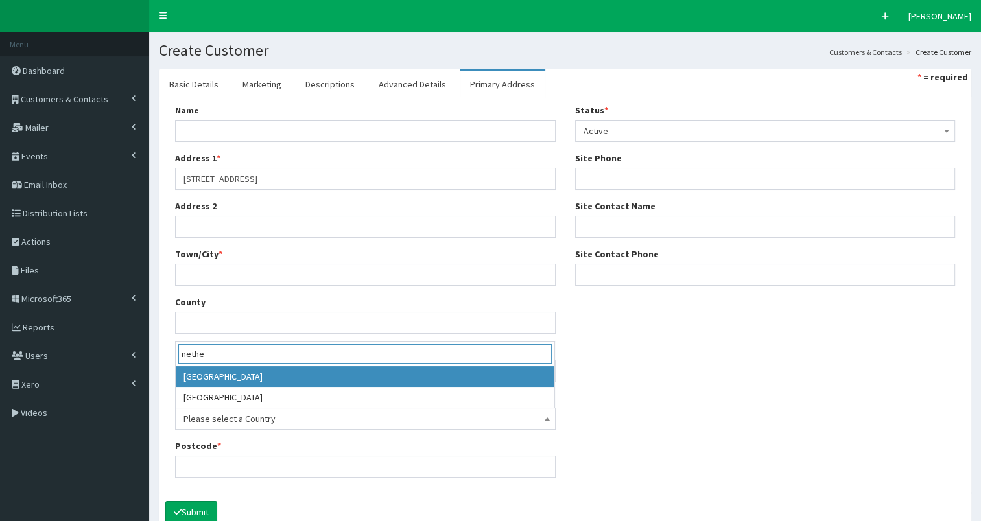
type input "nethe"
select select "150"
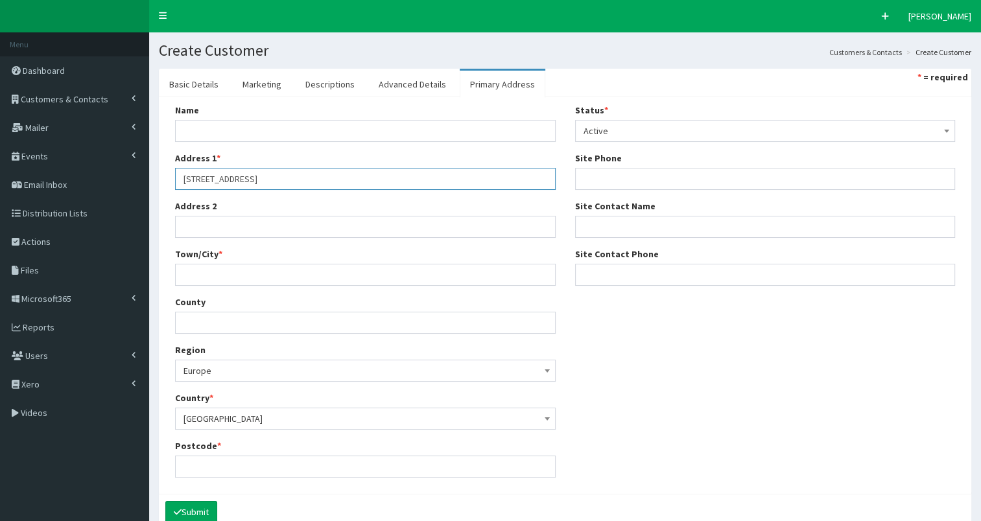
drag, startPoint x: 234, startPoint y: 179, endPoint x: 261, endPoint y: 178, distance: 26.6
click at [261, 178] on input "Overstraat 7, 3958BR Amerongen The Netherlands" at bounding box center [365, 179] width 381 height 22
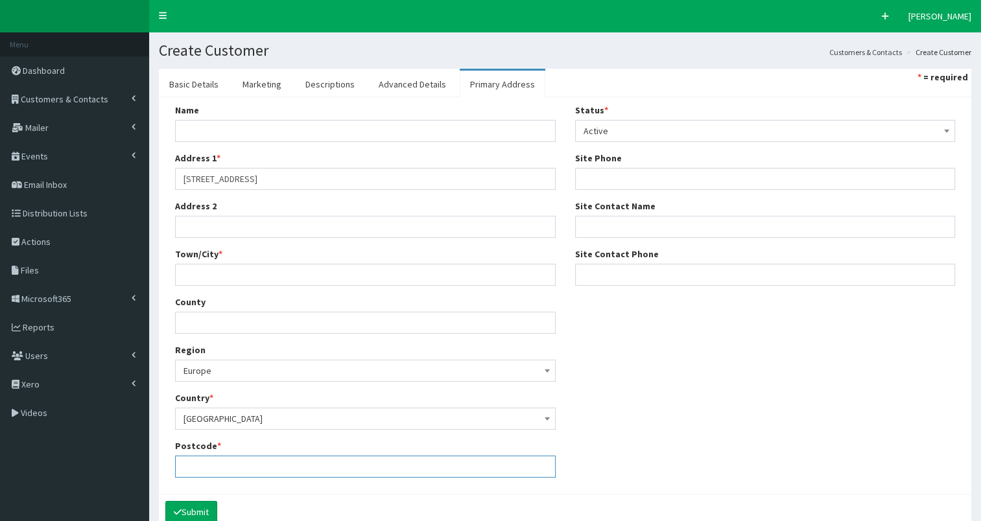
click at [182, 468] on input "Postcode *" at bounding box center [365, 467] width 381 height 22
paste input "3958BR"
type input "3958BR"
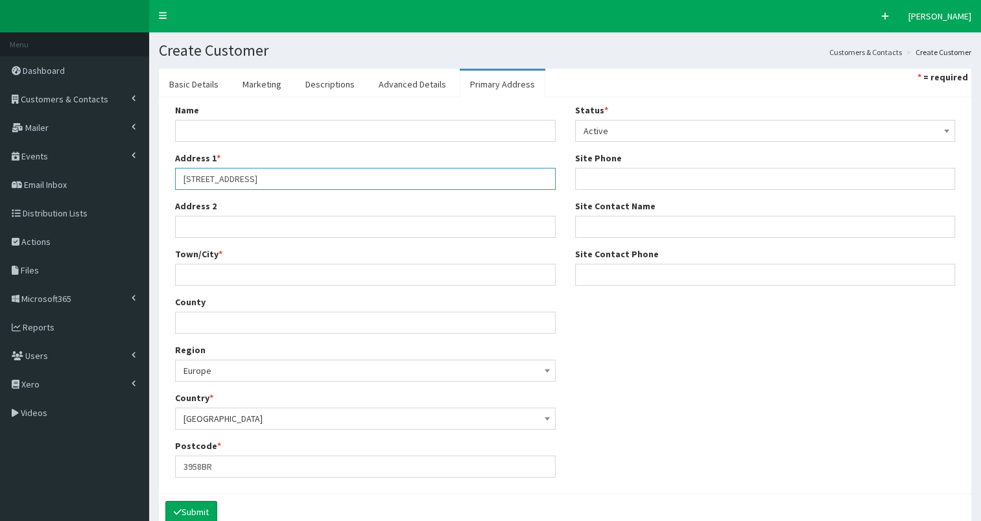
drag, startPoint x: 264, startPoint y: 176, endPoint x: 308, endPoint y: 174, distance: 44.2
click at [308, 174] on input "Overstraat 7, 3958BR Amerongen The Netherlands" at bounding box center [365, 179] width 381 height 22
click at [211, 277] on input "Town/City *" at bounding box center [365, 275] width 381 height 22
paste input "Amerongen"
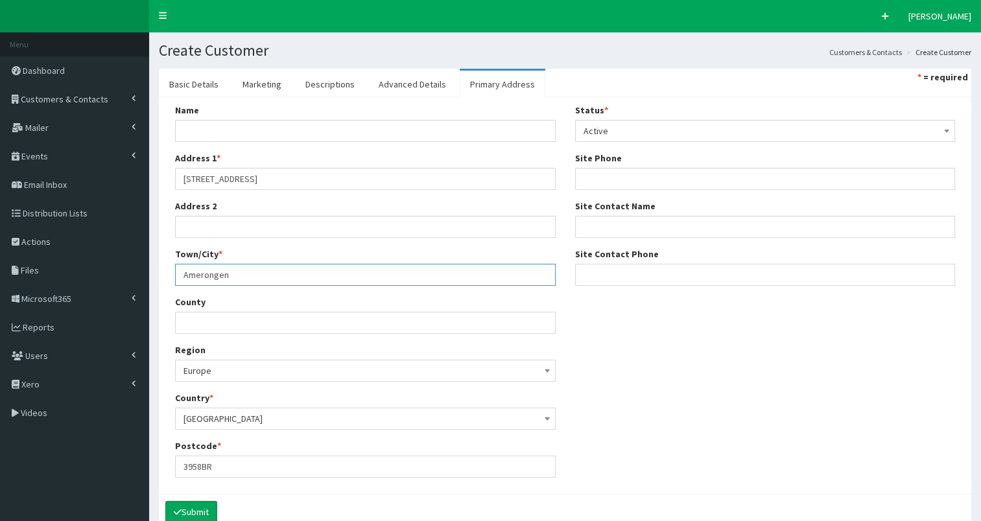
type input "Amerongen"
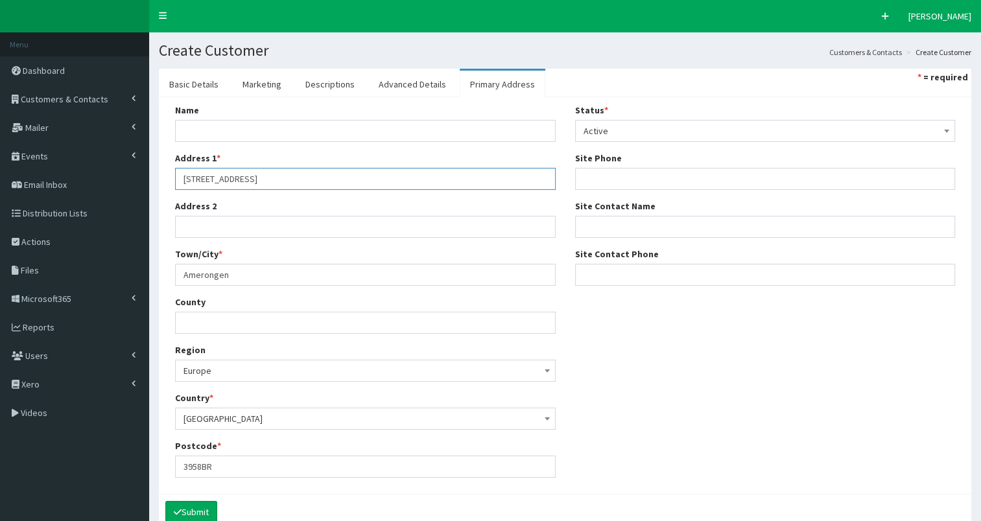
click at [229, 178] on input "Overstraat 7, 3958BR Amerongen The Netherlands" at bounding box center [365, 179] width 381 height 22
type input "Overstraat 7"
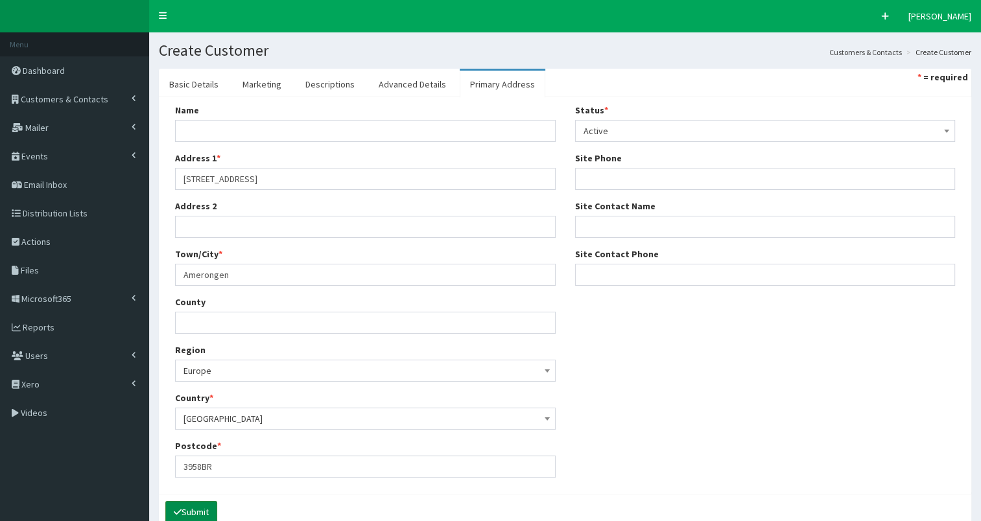
click at [194, 508] on button "Submit" at bounding box center [191, 512] width 52 height 22
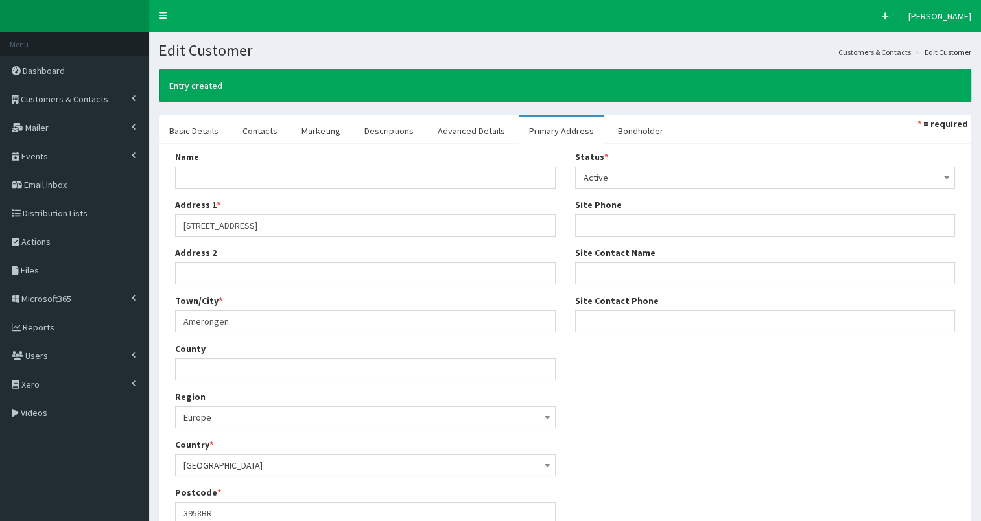
scroll to position [110, 0]
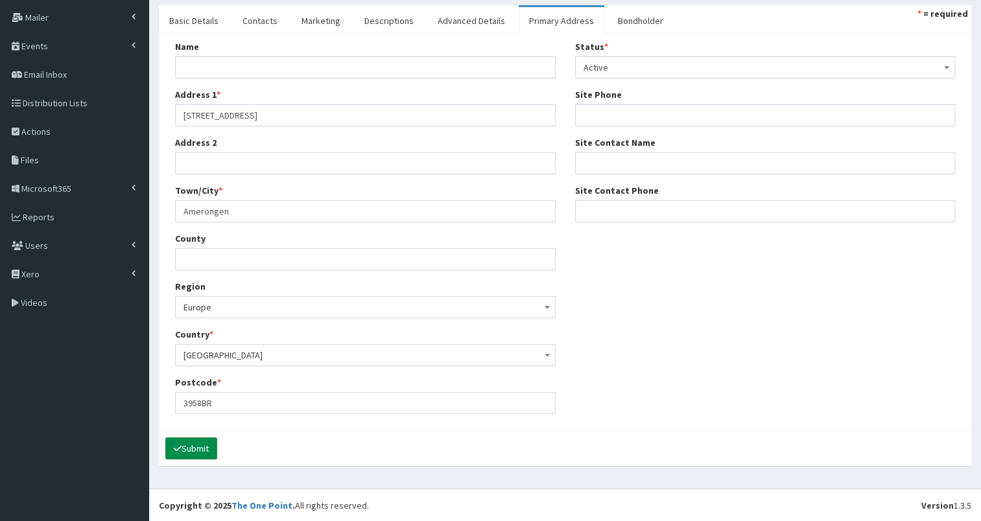
click at [202, 452] on button "Submit" at bounding box center [191, 449] width 52 height 22
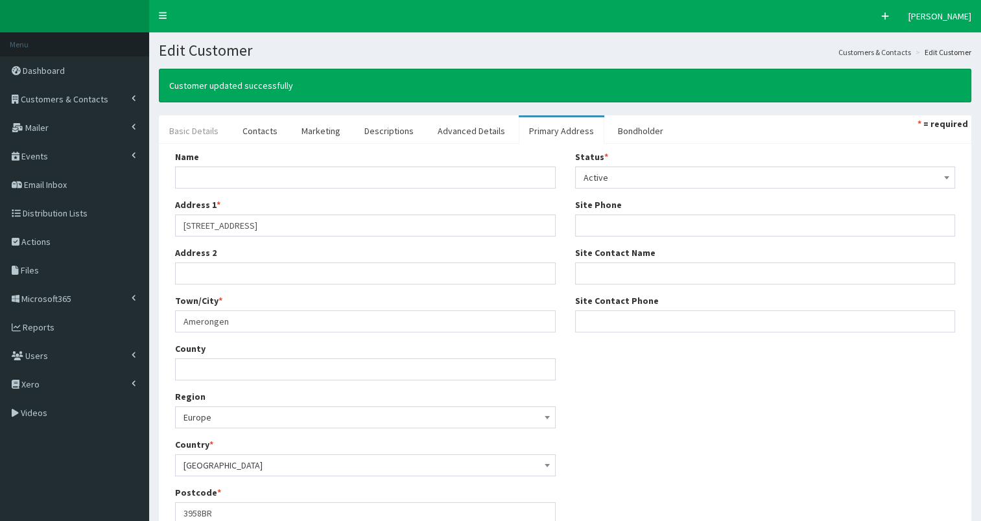
click at [186, 137] on link "Basic Details" at bounding box center [194, 130] width 70 height 27
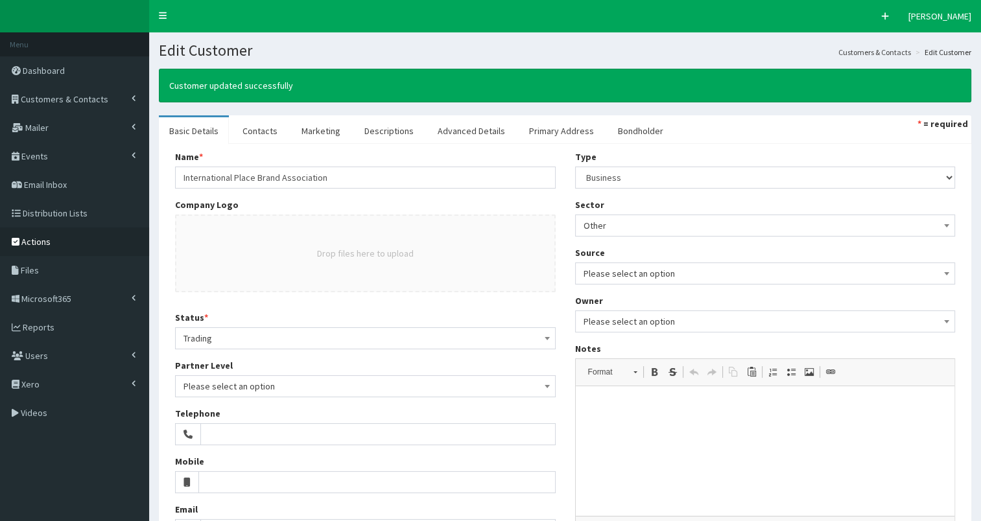
click at [30, 240] on span "Actions" at bounding box center [35, 242] width 29 height 12
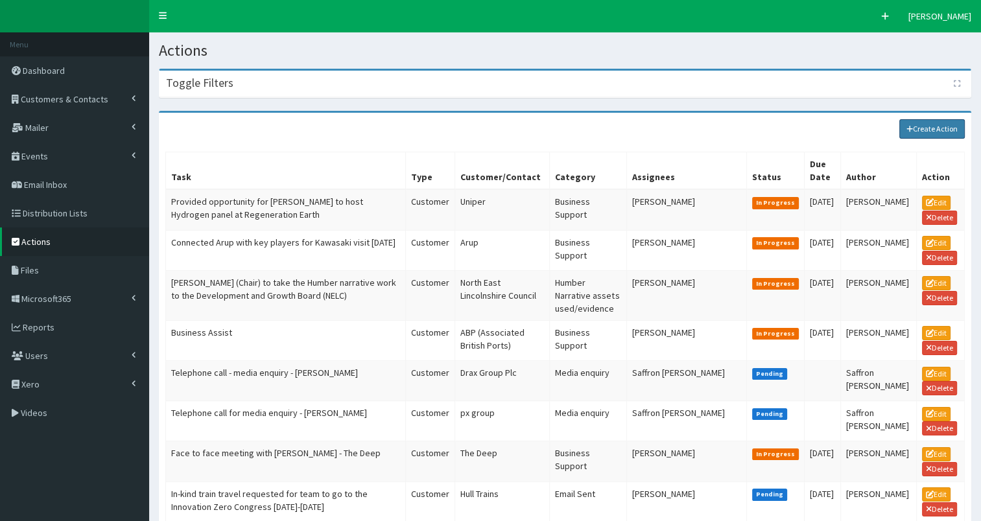
click at [926, 127] on link "Create Action" at bounding box center [932, 128] width 66 height 19
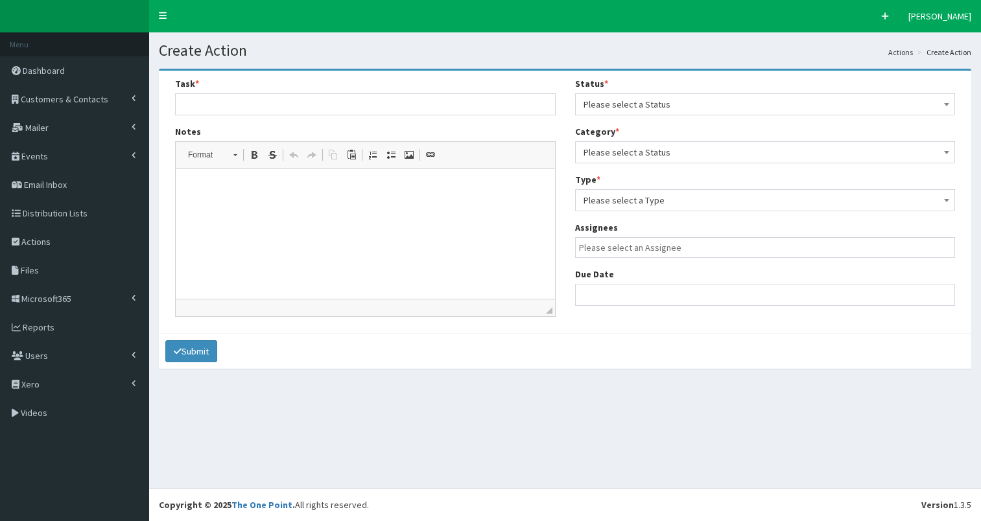
select select
click at [627, 104] on span "Please select a Status" at bounding box center [765, 104] width 364 height 18
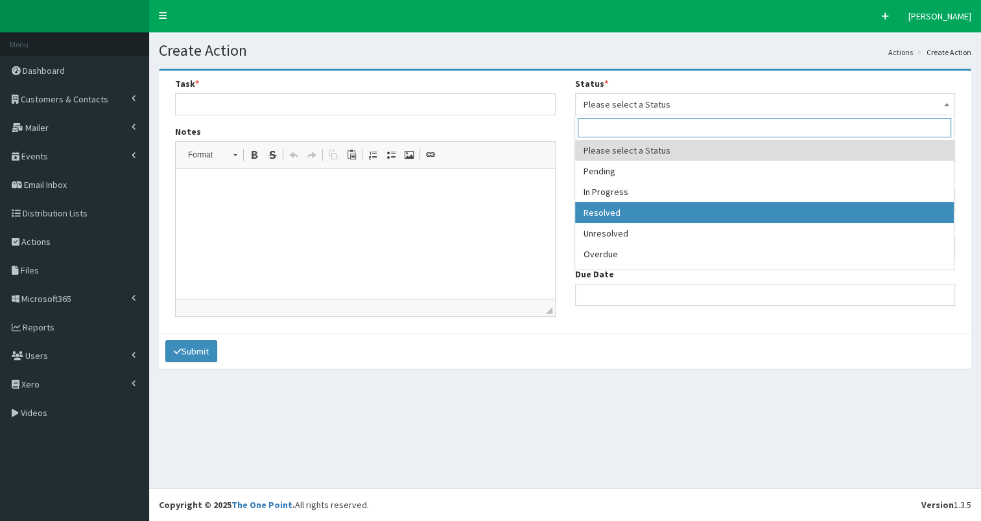
select select "3"
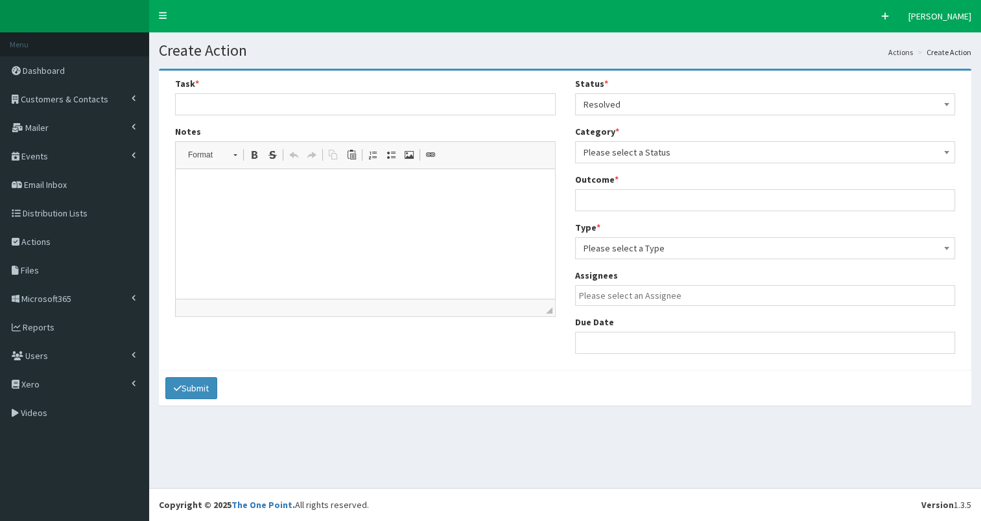
click at [698, 153] on span "Please select a Status" at bounding box center [765, 152] width 364 height 18
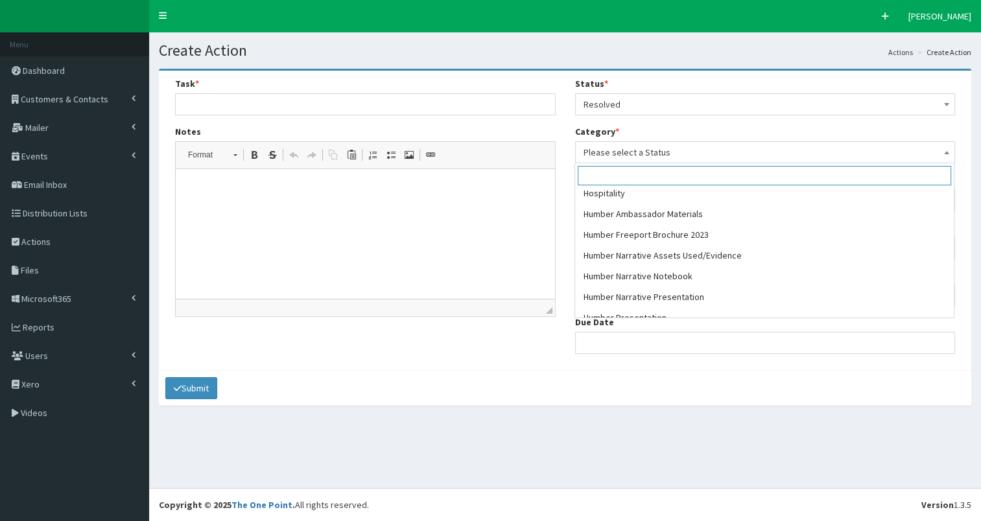
scroll to position [407, 0]
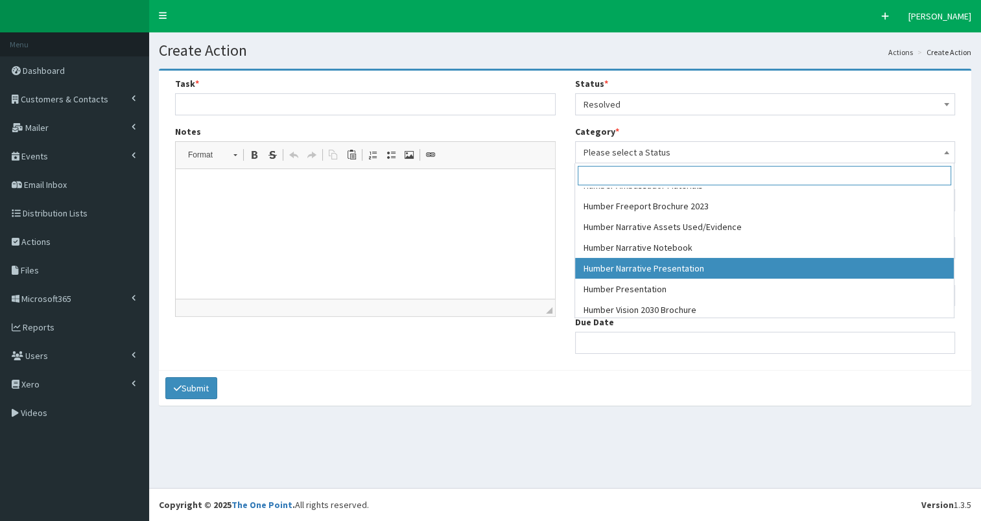
select select "51"
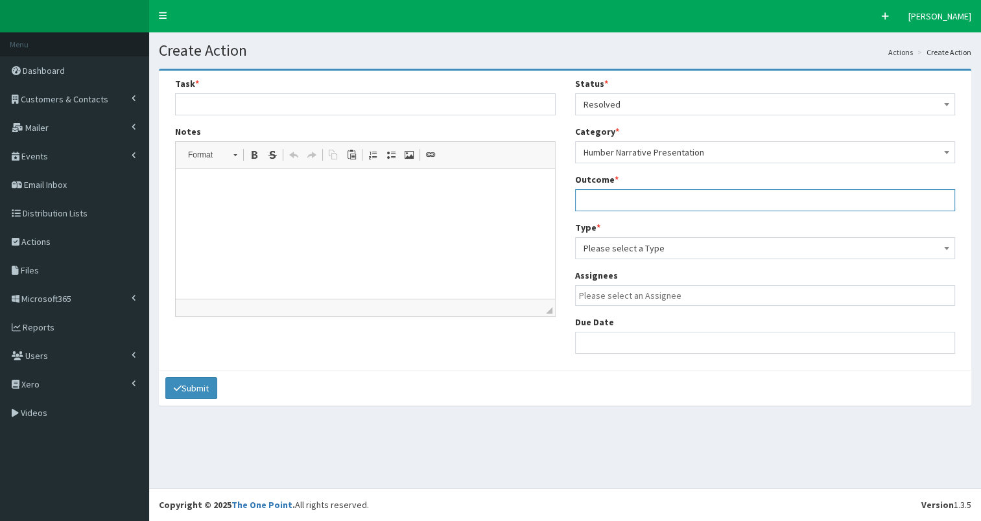
click at [613, 200] on input "text" at bounding box center [765, 200] width 381 height 22
type input "see notes"
click at [670, 250] on span "Please select a Type" at bounding box center [765, 248] width 364 height 18
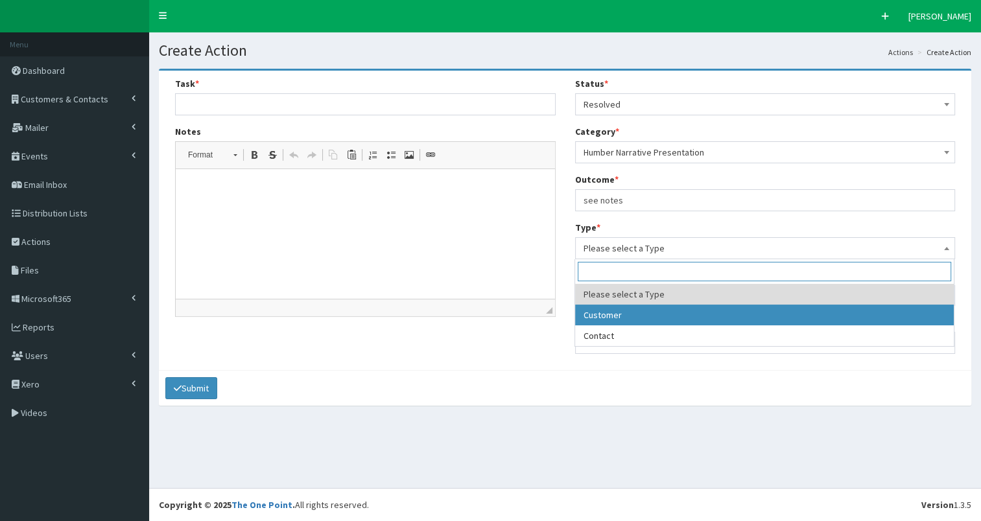
select select "customer"
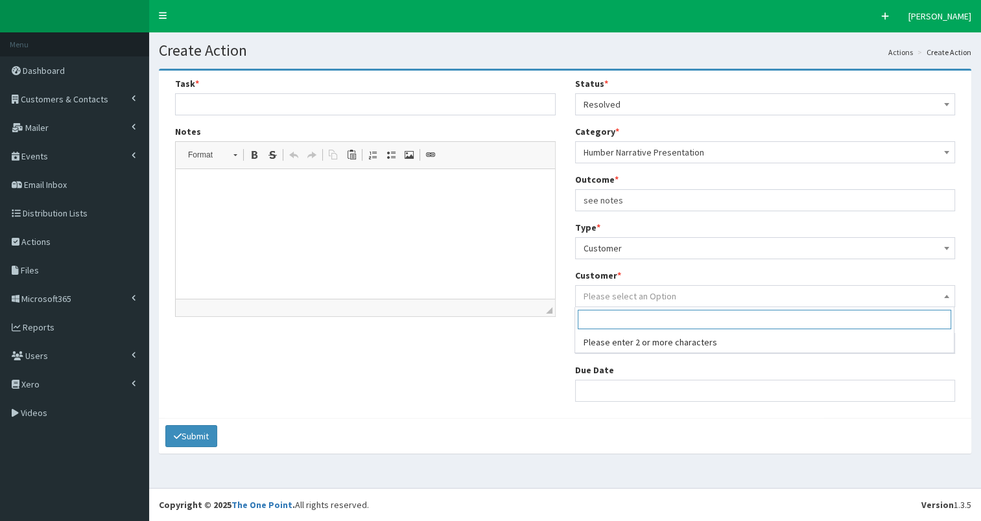
click at [635, 292] on span "Please select an Option" at bounding box center [629, 296] width 93 height 12
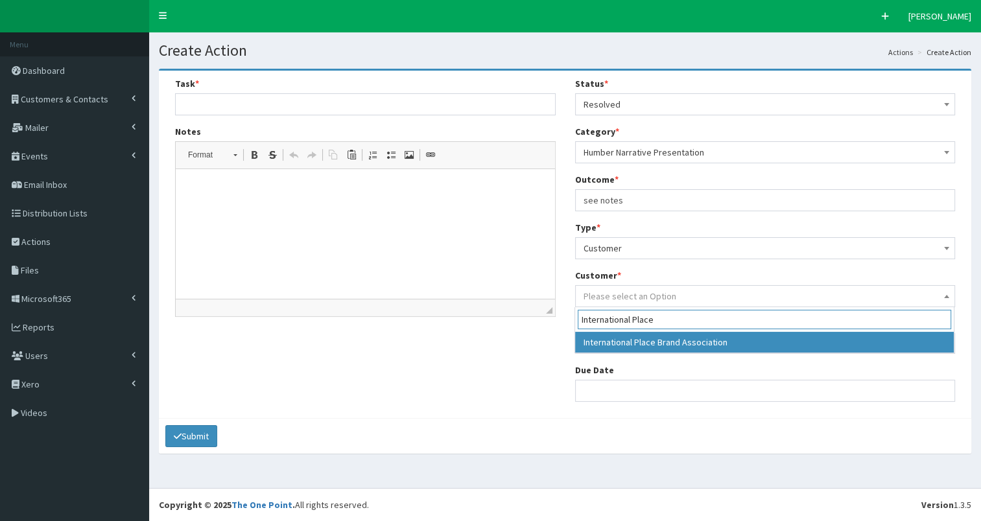
type input "International Place"
select select "49285"
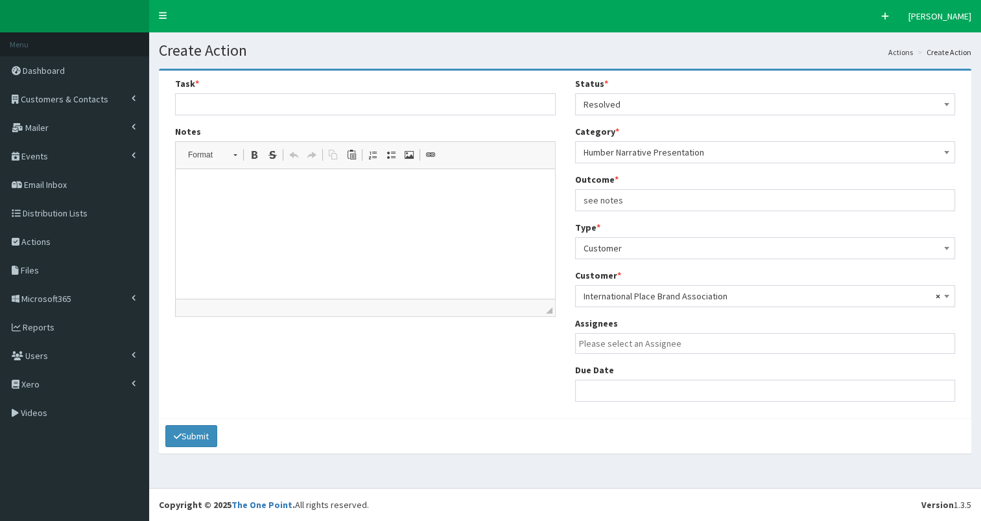
click at [609, 345] on input "search" at bounding box center [768, 343] width 379 height 13
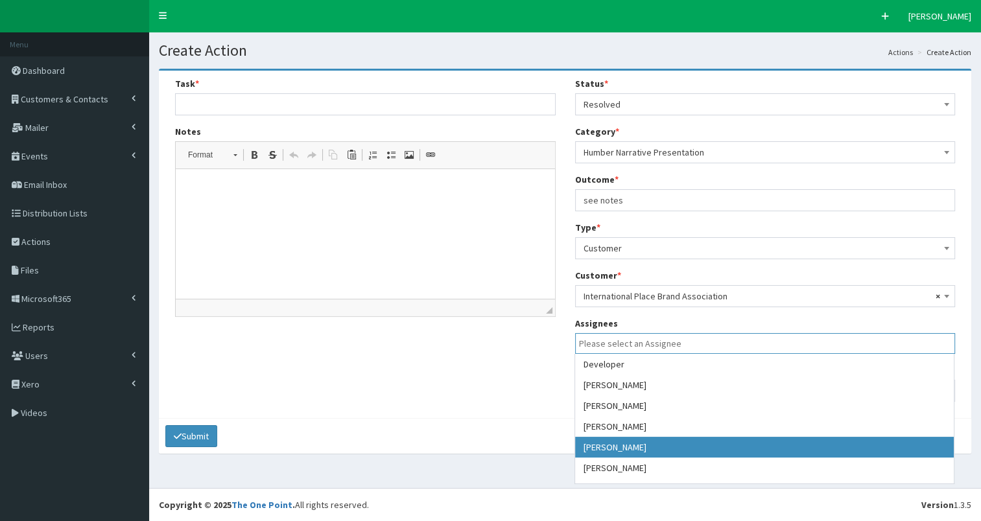
select select "7"
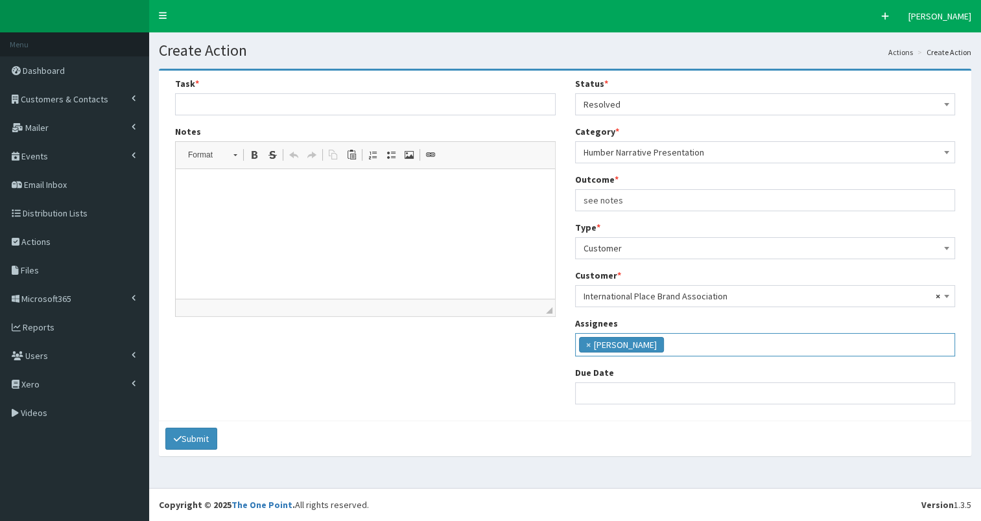
scroll to position [48, 0]
click at [599, 393] on input "text" at bounding box center [765, 393] width 381 height 22
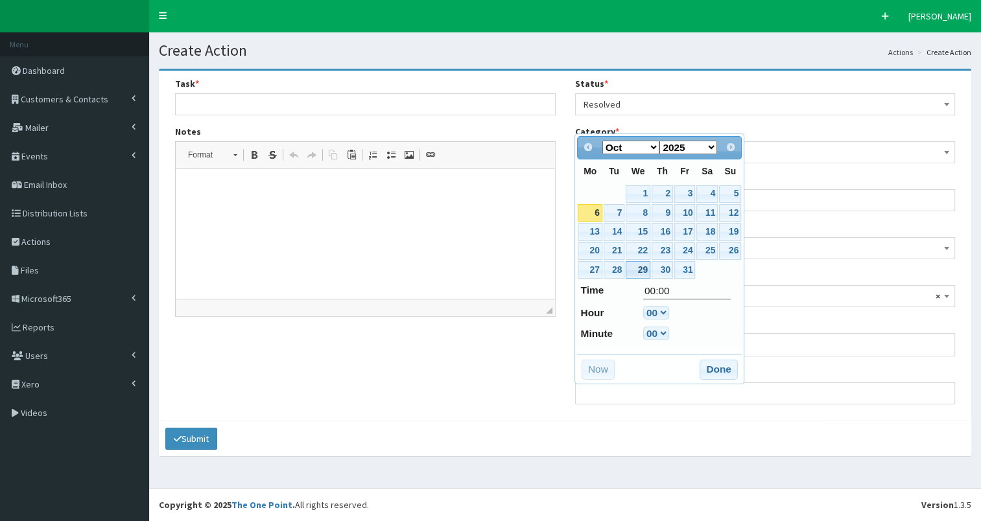
click at [640, 269] on link "29" at bounding box center [638, 270] width 25 height 18
type input "29-10-2025 00:00"
click at [710, 371] on button "Done" at bounding box center [718, 370] width 38 height 21
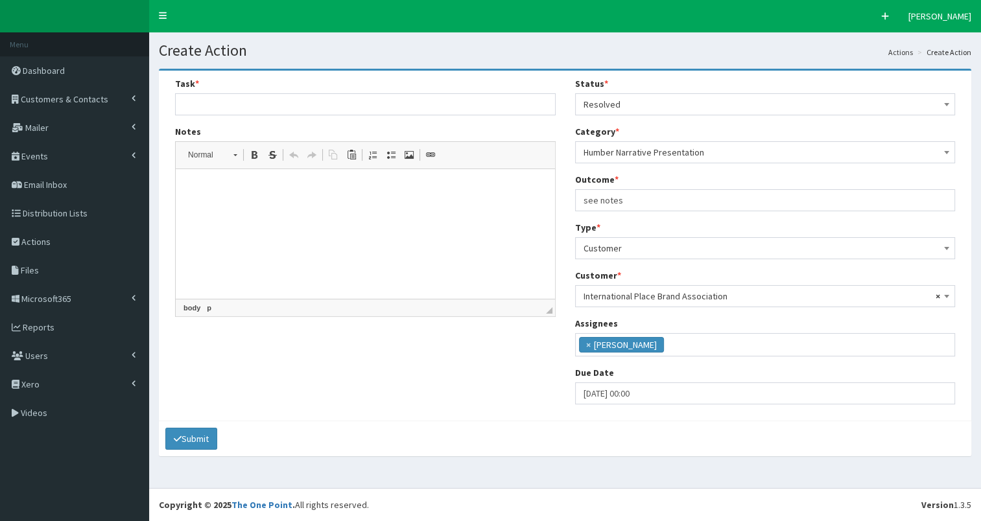
click at [263, 193] on p at bounding box center [365, 189] width 353 height 14
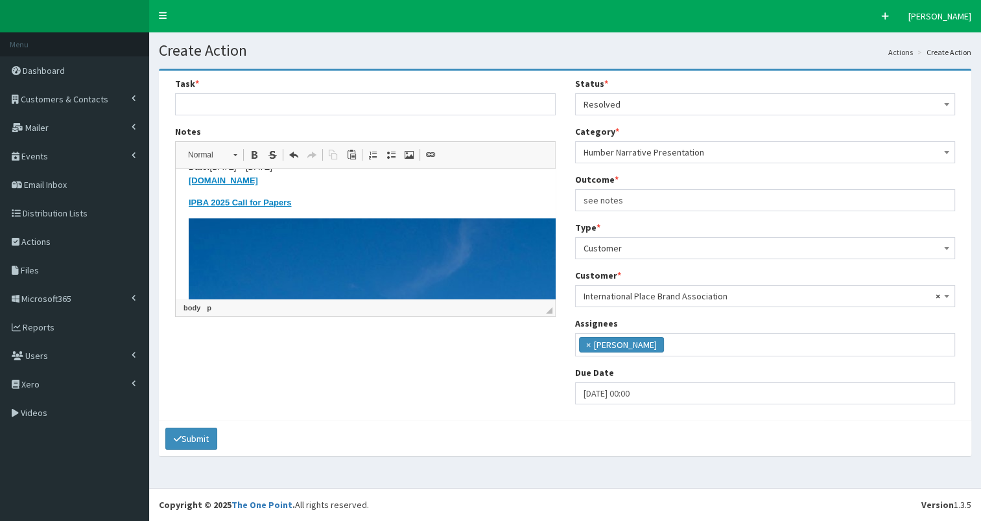
scroll to position [97, 0]
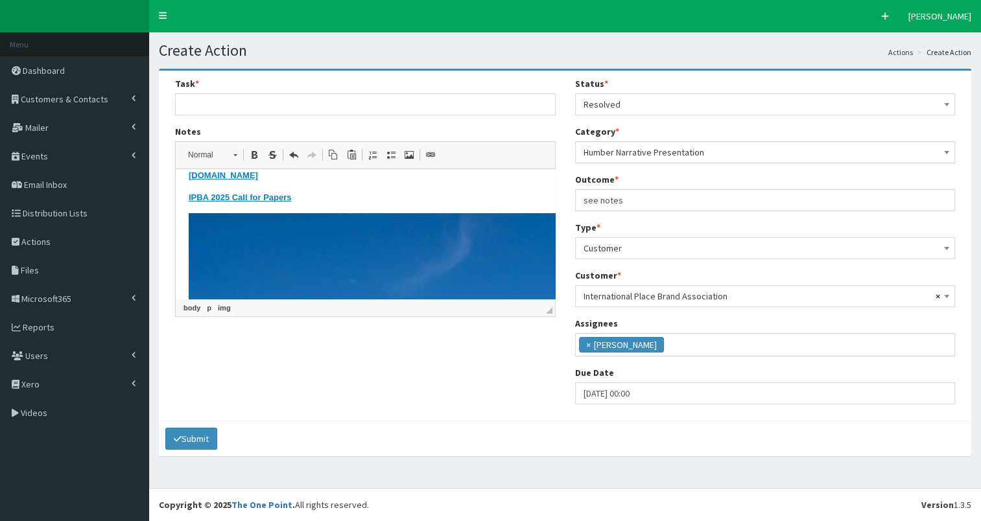
click at [260, 243] on img at bounding box center [500, 524] width 622 height 622
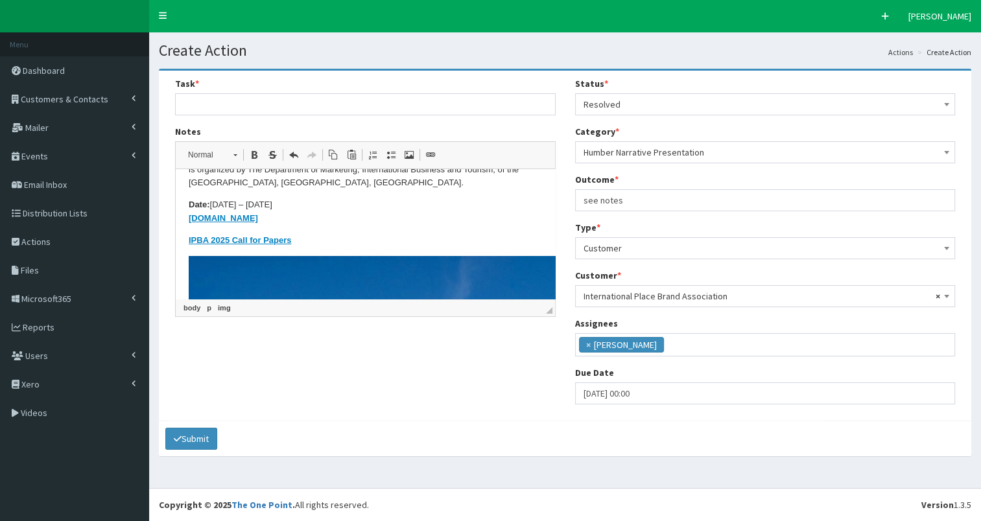
scroll to position [0, 0]
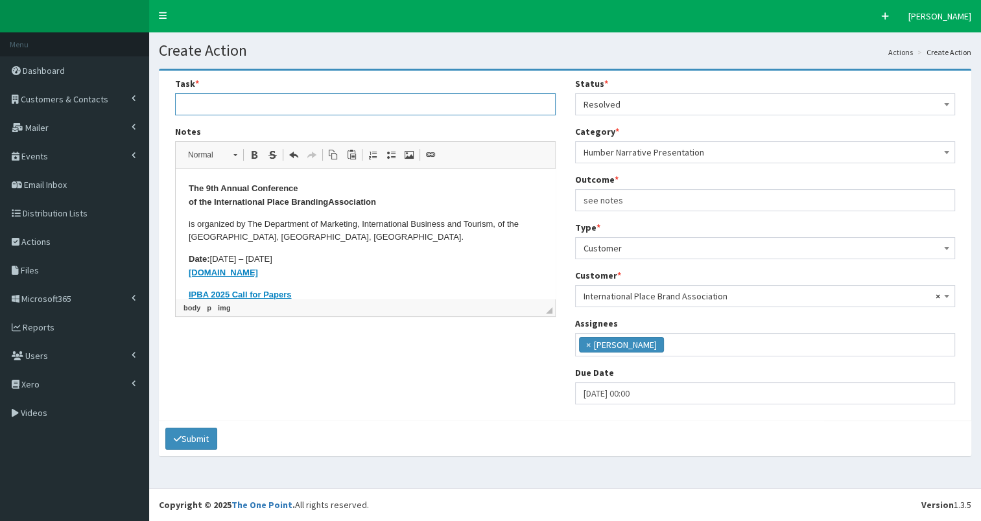
click at [182, 101] on input "text" at bounding box center [365, 104] width 381 height 22
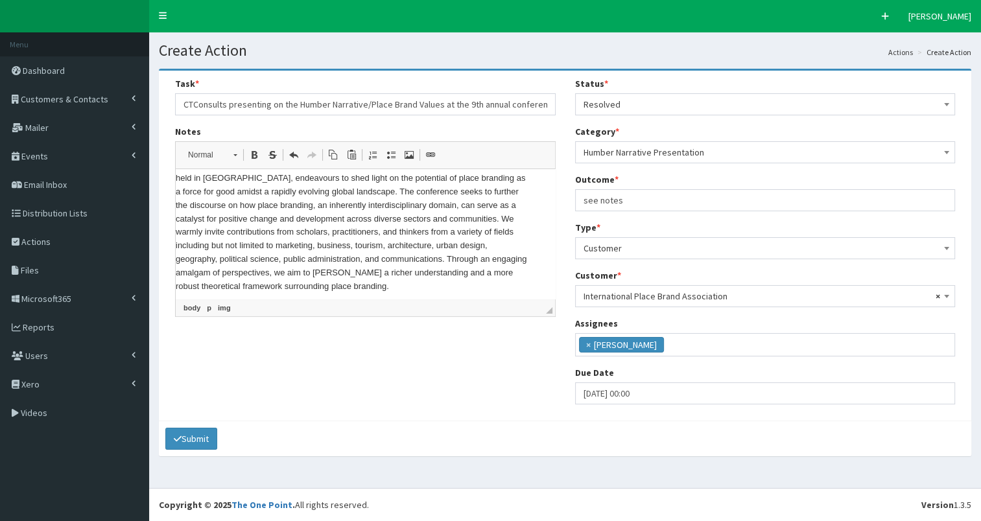
scroll to position [798, 13]
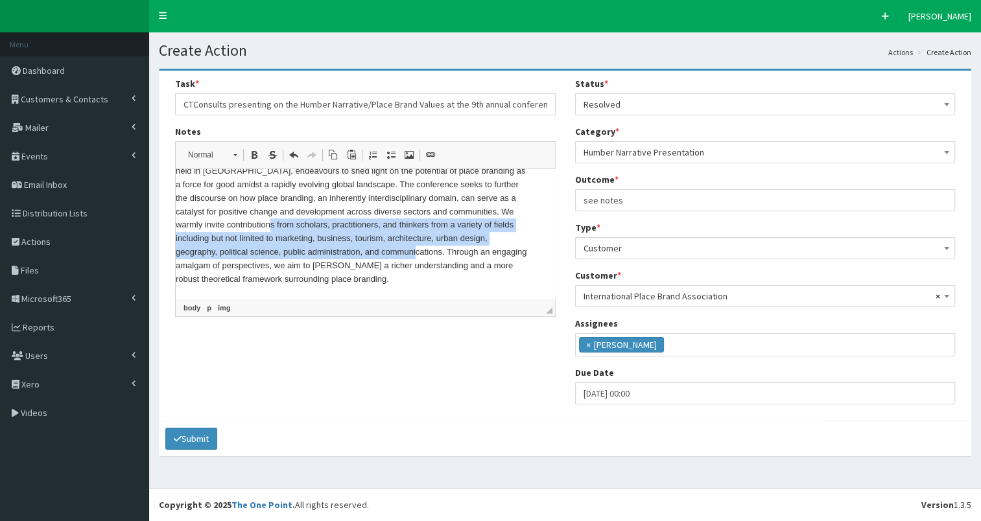
drag, startPoint x: 296, startPoint y: 222, endPoint x: 441, endPoint y: 246, distance: 146.4
click at [441, 246] on p "Building on the momentum of the 2024 IPBA conference, the 2025 IPBA conference,…" at bounding box center [352, 218] width 353 height 135
copy p "scholars, practitioners, and thinkers from a variety of fields including but no…"
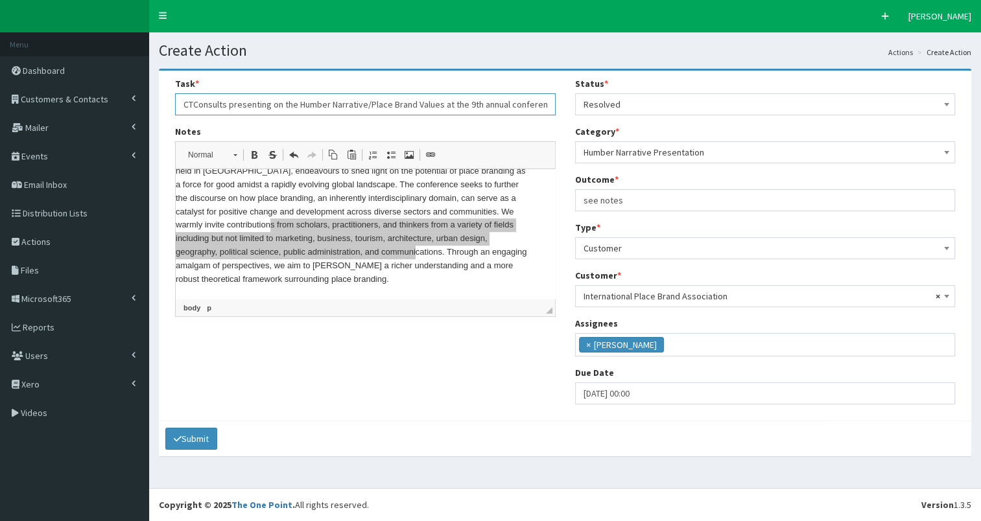
click at [412, 105] on input "CTConsults presenting on the Humber Narrative/Place Brand Values at the 9th ann…" at bounding box center [365, 104] width 381 height 22
type input "CTConsults presenting on the Humber Narrative/Place Brand Values at the 9th ann…"
click at [188, 439] on button "Submit" at bounding box center [191, 439] width 52 height 22
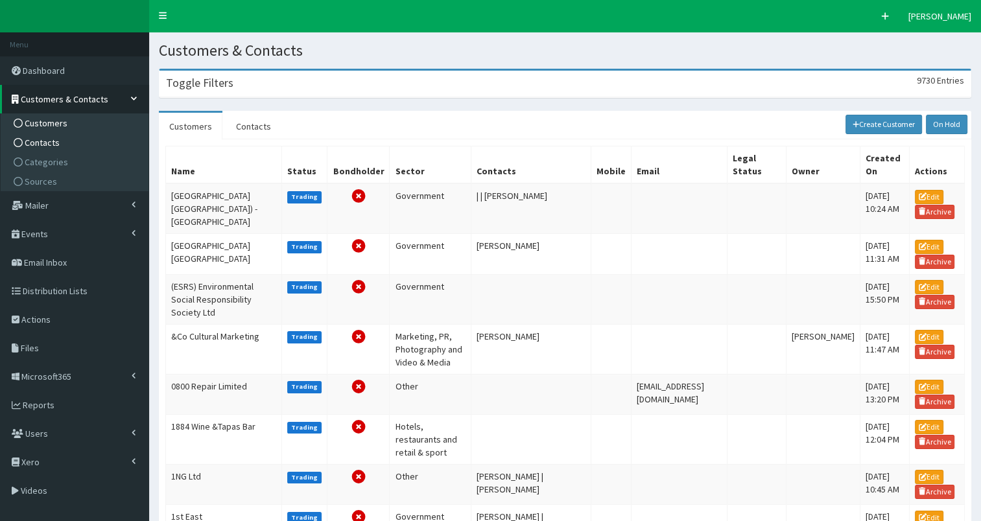
click at [43, 142] on span "Contacts" at bounding box center [42, 143] width 35 height 12
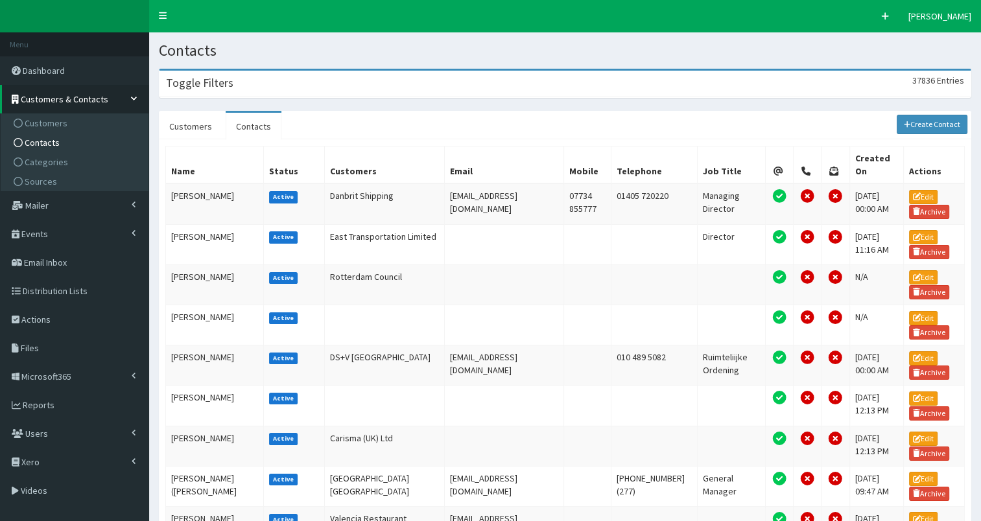
click at [301, 80] on div "Toggle Filters 37836 Entries" at bounding box center [564, 84] width 811 height 27
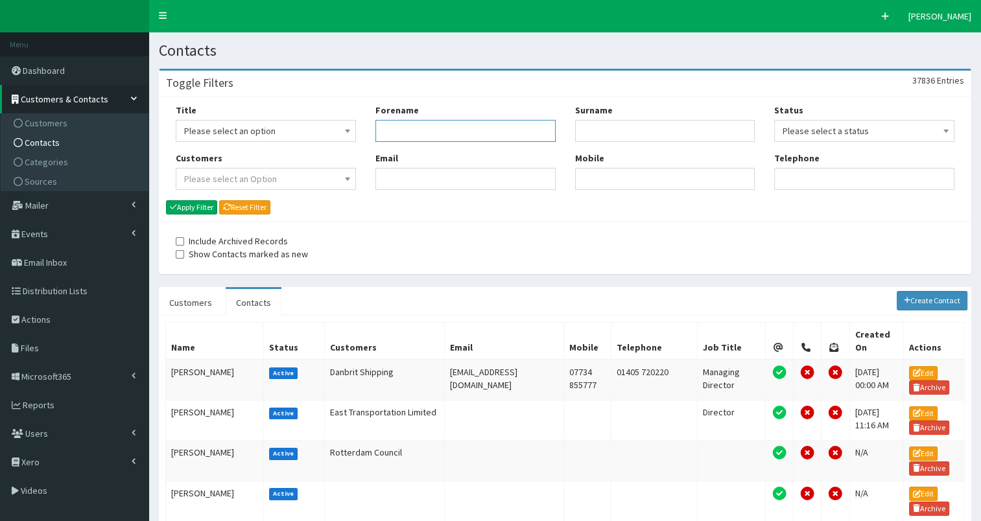
click at [388, 137] on input "Forename" at bounding box center [465, 131] width 180 height 22
type input "fridey"
click at [185, 203] on button "Apply Filter" at bounding box center [191, 207] width 51 height 14
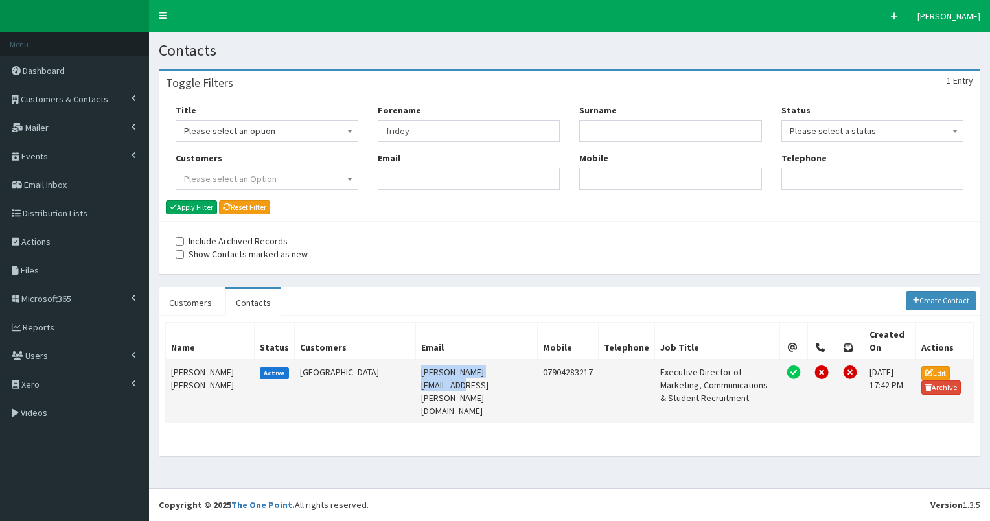
drag, startPoint x: 393, startPoint y: 356, endPoint x: 484, endPoint y: 363, distance: 91.0
click at [484, 363] on td "f.cordingley@hull.ac.uk" at bounding box center [477, 392] width 122 height 64
copy td "f.cordingley@hull.ac.uk"
